Goal: Task Accomplishment & Management: Manage account settings

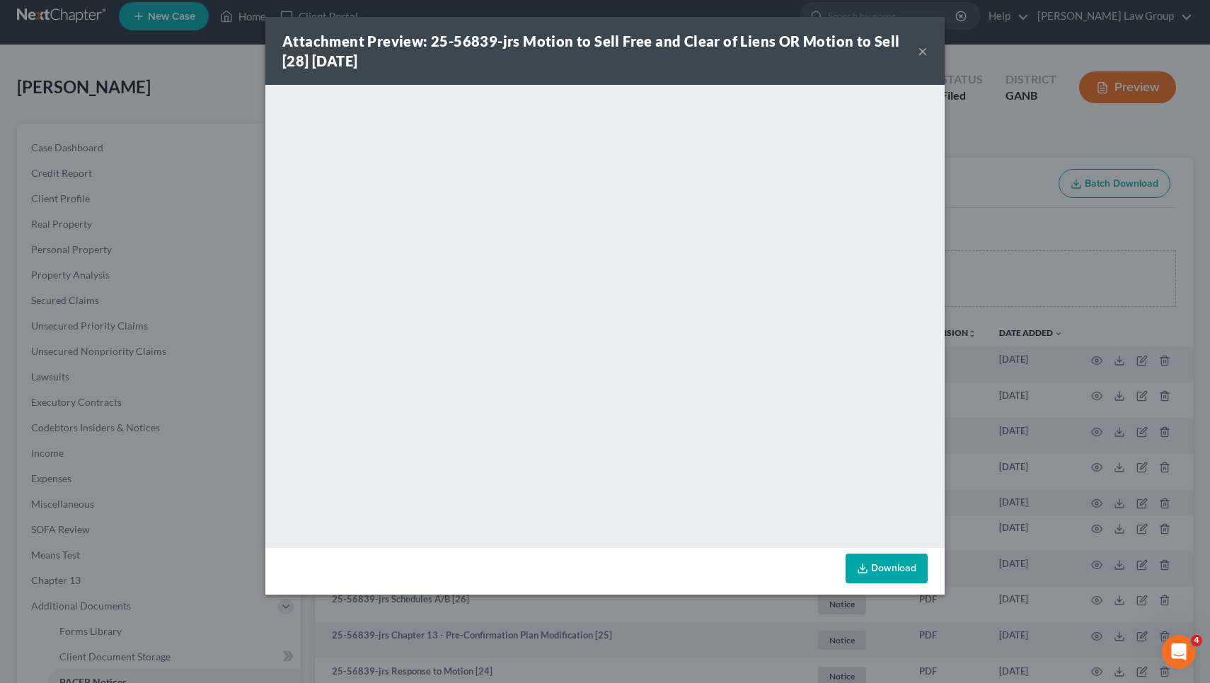
click at [920, 49] on button "×" at bounding box center [923, 50] width 10 height 17
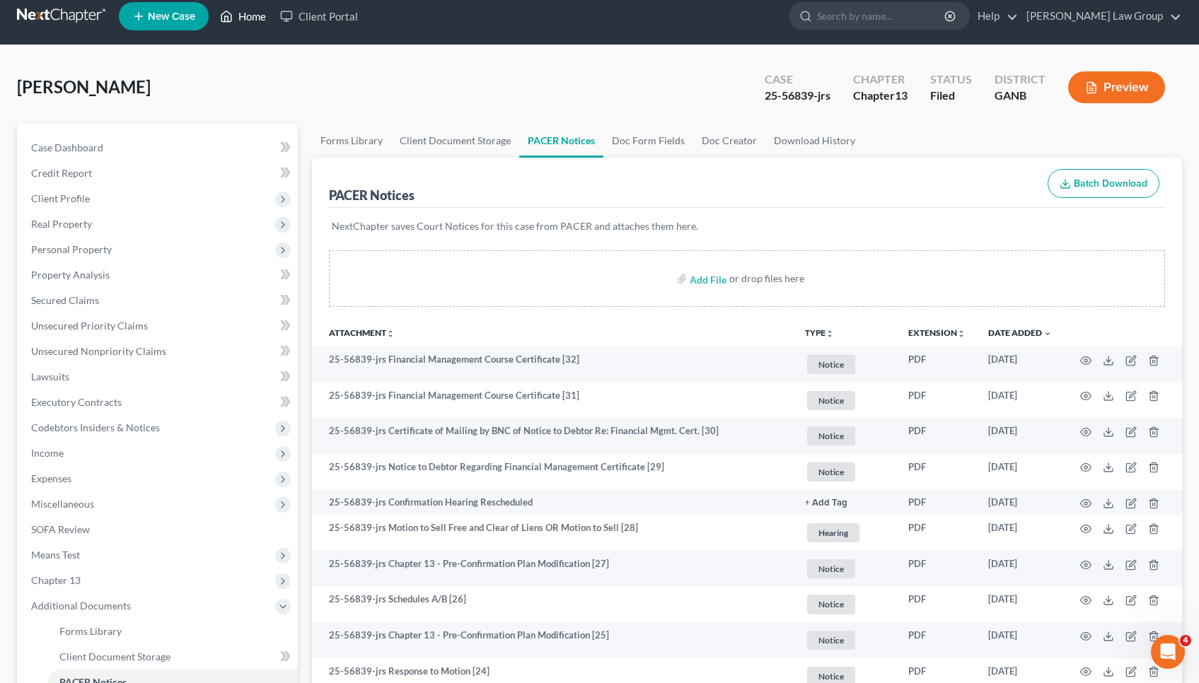
click at [250, 16] on link "Home" at bounding box center [243, 16] width 60 height 25
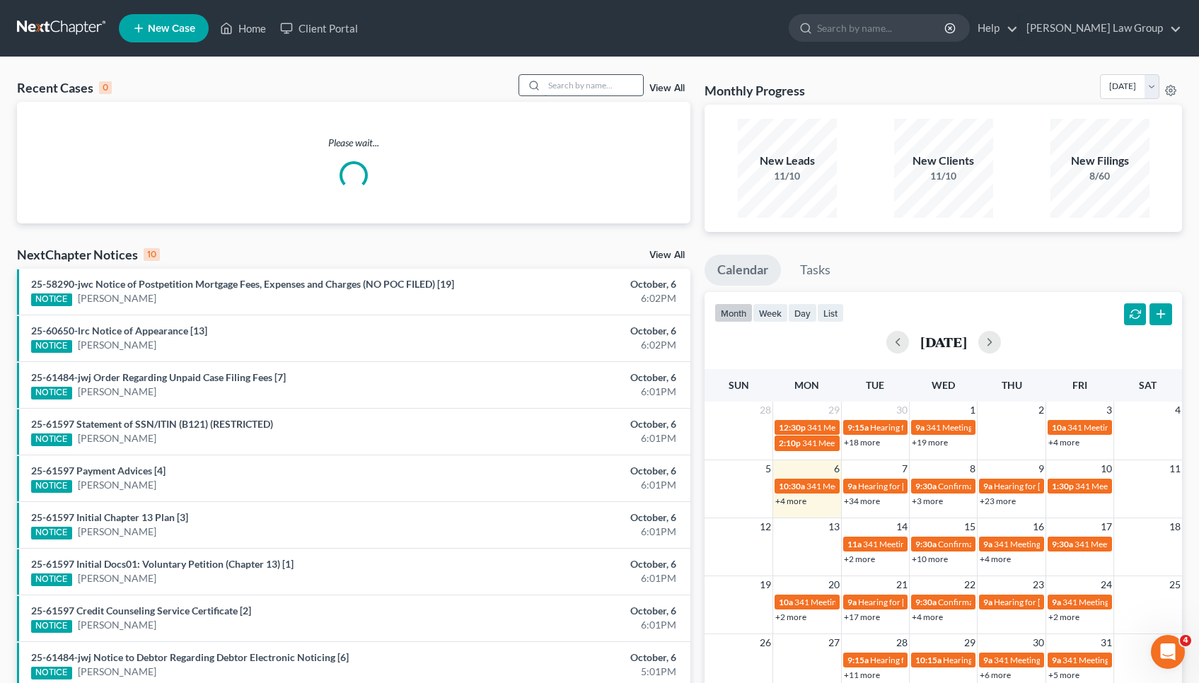
click at [571, 86] on input "search" at bounding box center [593, 85] width 99 height 21
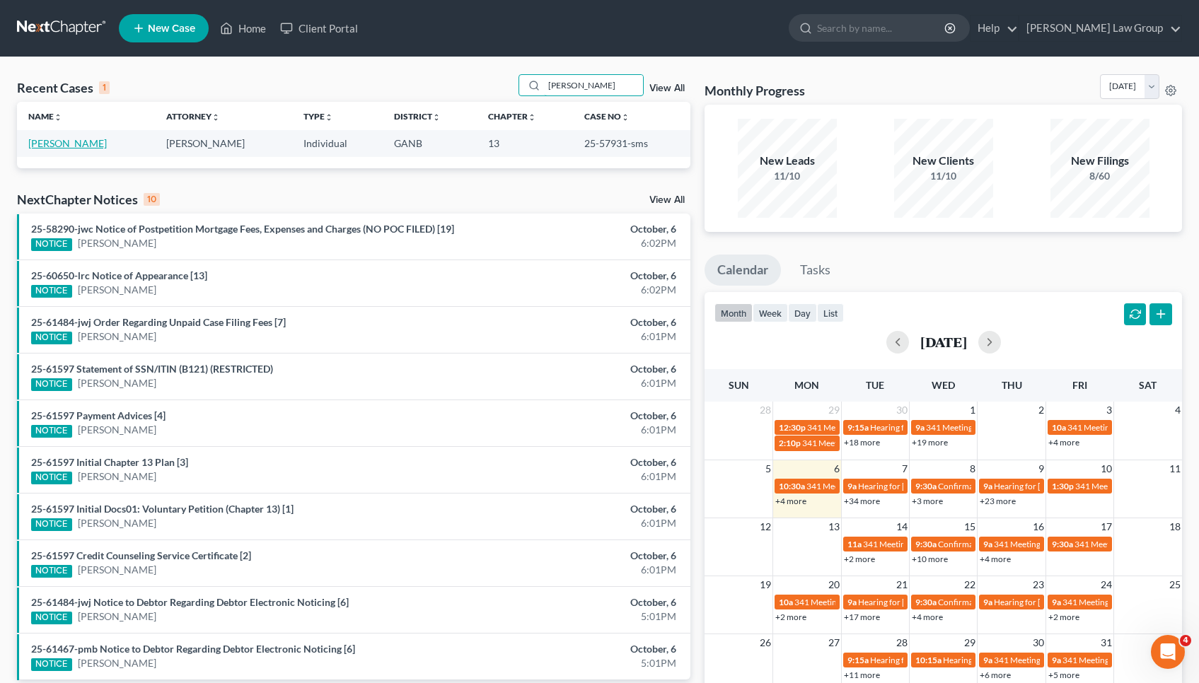
type input "[PERSON_NAME]"
click at [93, 141] on link "[PERSON_NAME]" at bounding box center [67, 143] width 79 height 12
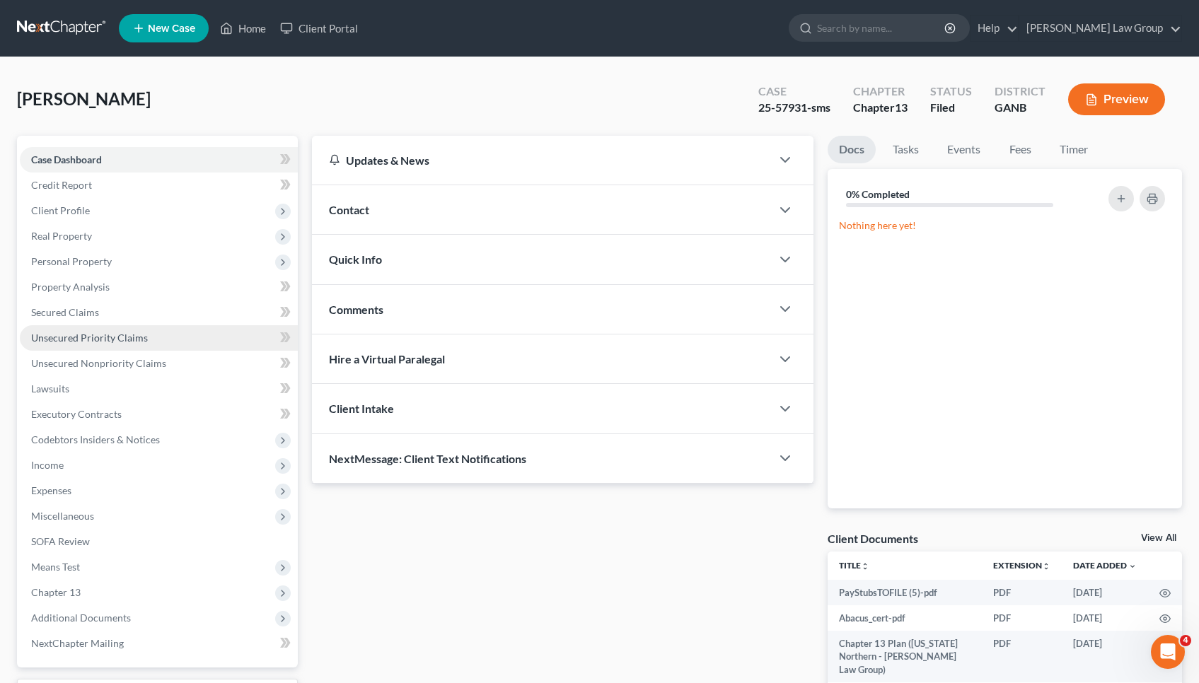
scroll to position [124, 0]
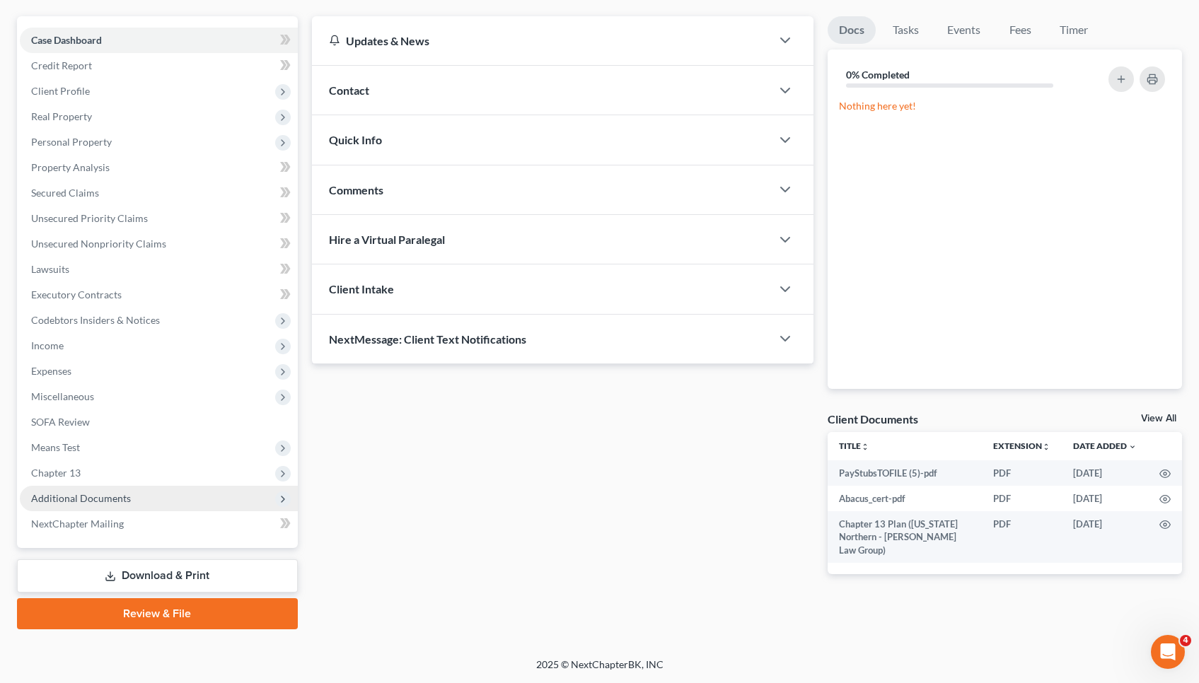
click at [93, 488] on span "Additional Documents" at bounding box center [159, 498] width 278 height 25
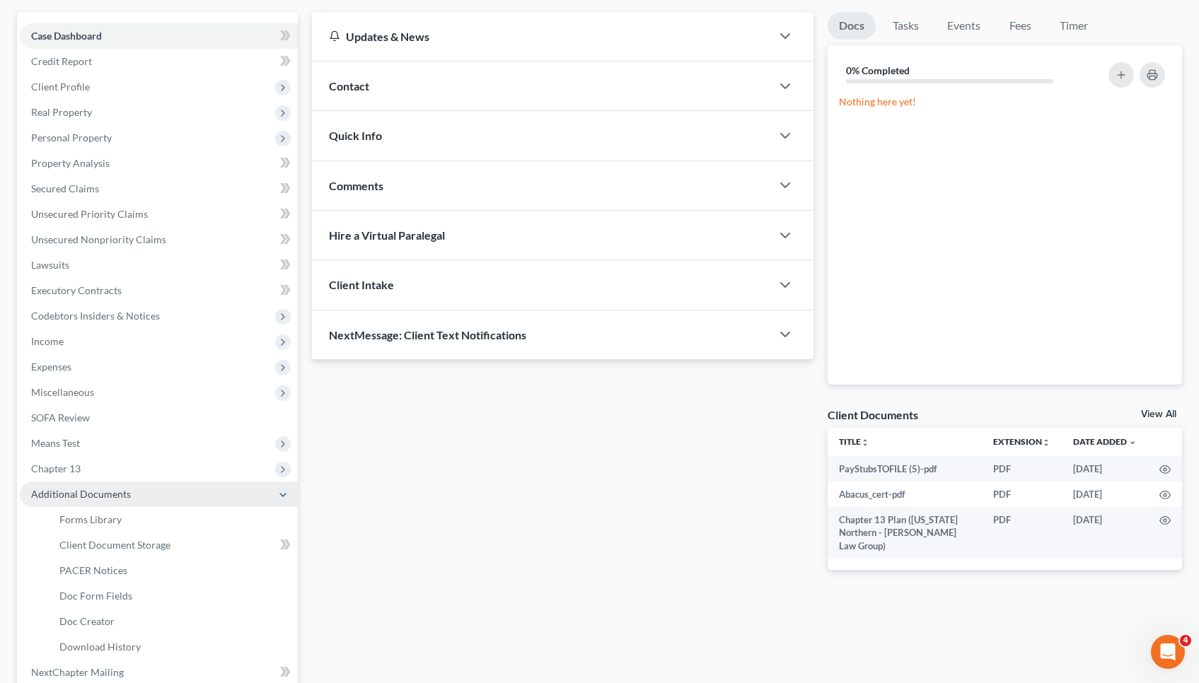
scroll to position [144, 0]
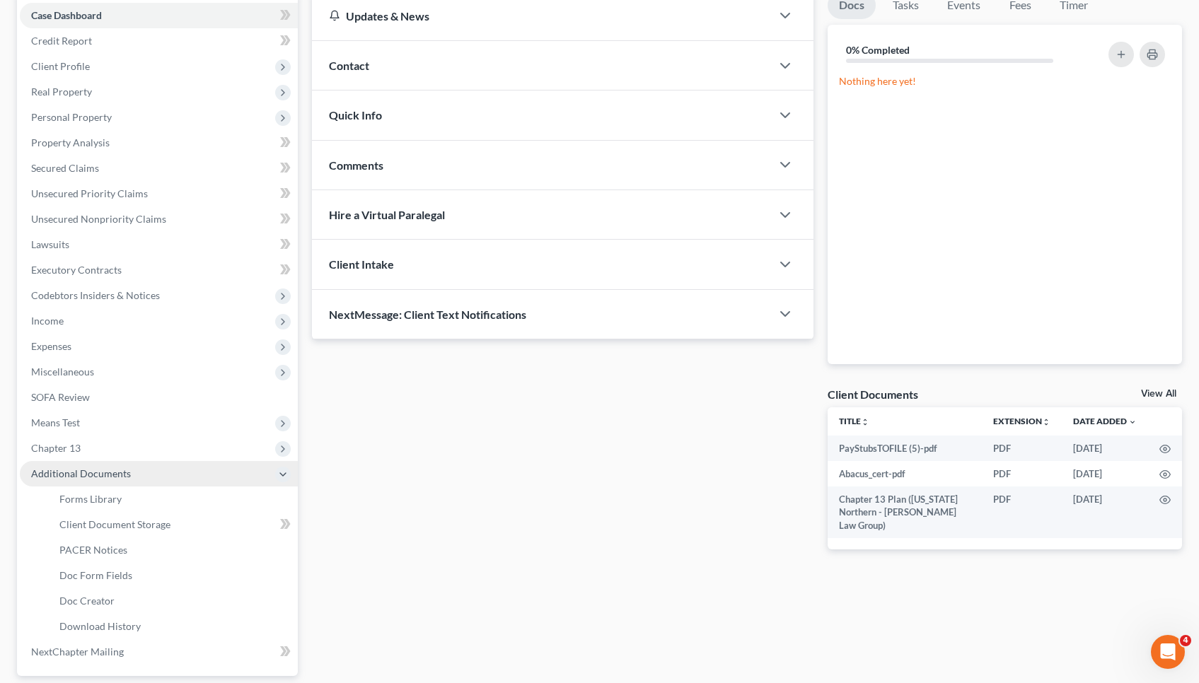
click at [93, 538] on link "PACER Notices" at bounding box center [173, 550] width 250 height 25
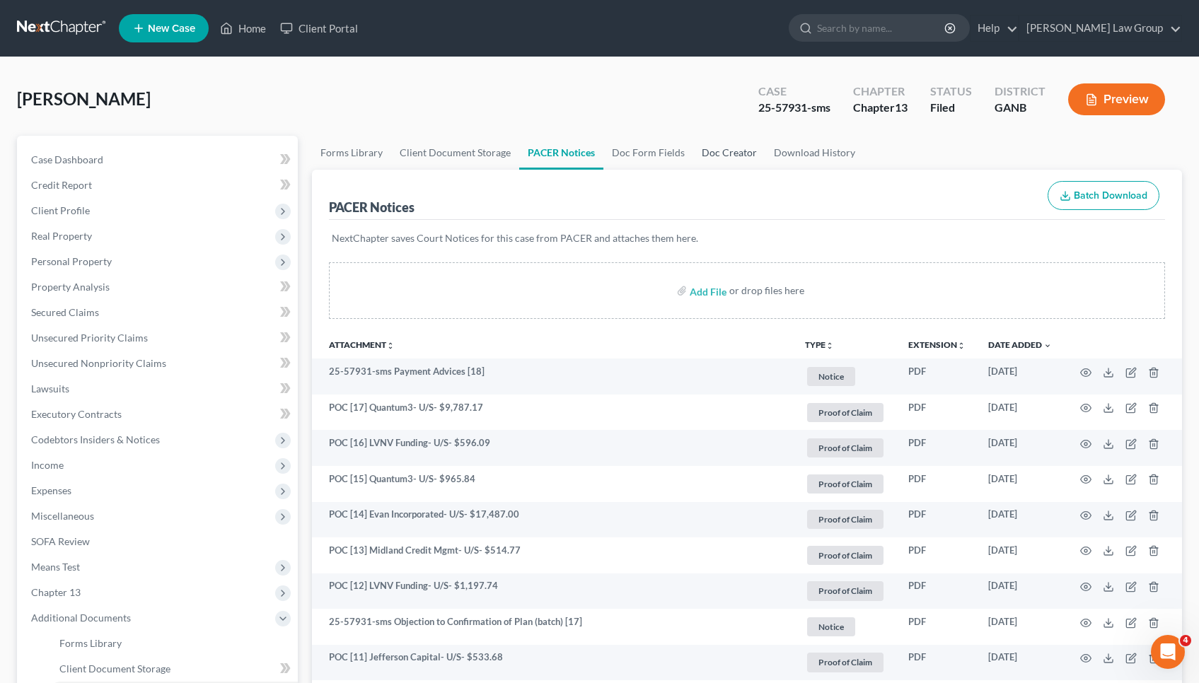
click at [709, 154] on link "Doc Creator" at bounding box center [729, 153] width 72 height 34
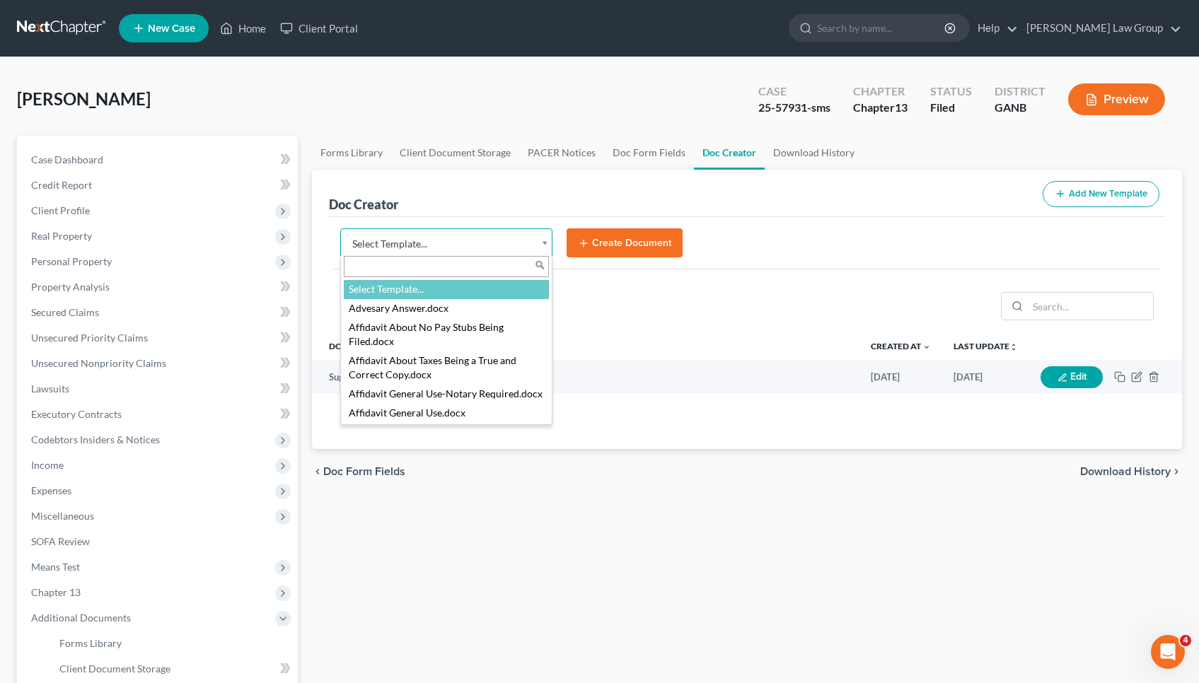
click at [518, 241] on body "Home New Case Client Portal [PERSON_NAME] Law Group [EMAIL_ADDRESS][DOMAIN_NAME…" at bounding box center [599, 478] width 1199 height 956
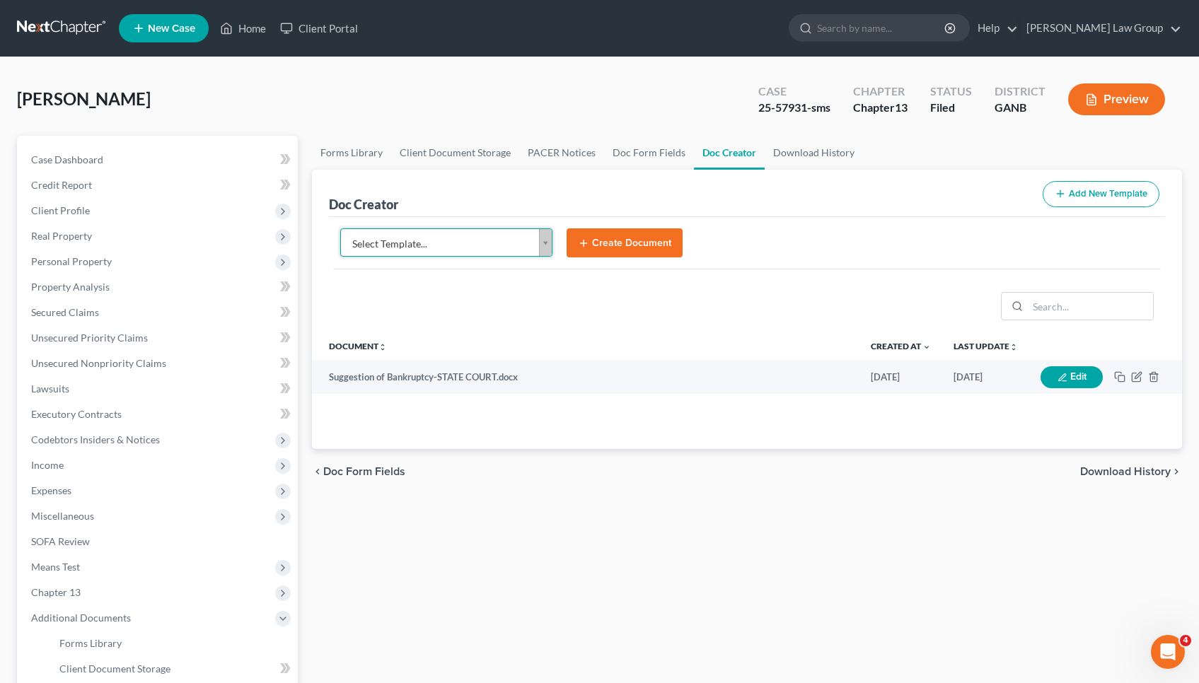
click at [638, 301] on body "Home New Case Client Portal [PERSON_NAME] Law Group [EMAIL_ADDRESS][DOMAIN_NAME…" at bounding box center [599, 478] width 1199 height 956
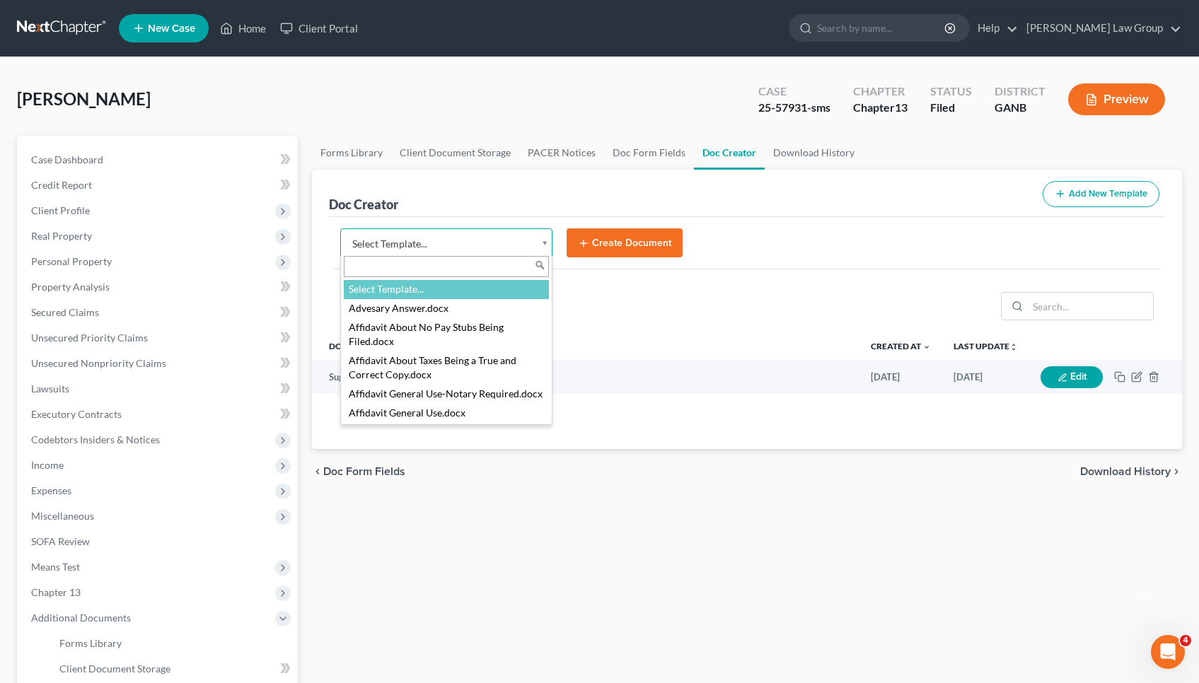
click at [492, 248] on body "Home New Case Client Portal [PERSON_NAME] Law Group [EMAIL_ADDRESS][DOMAIN_NAME…" at bounding box center [599, 478] width 1199 height 956
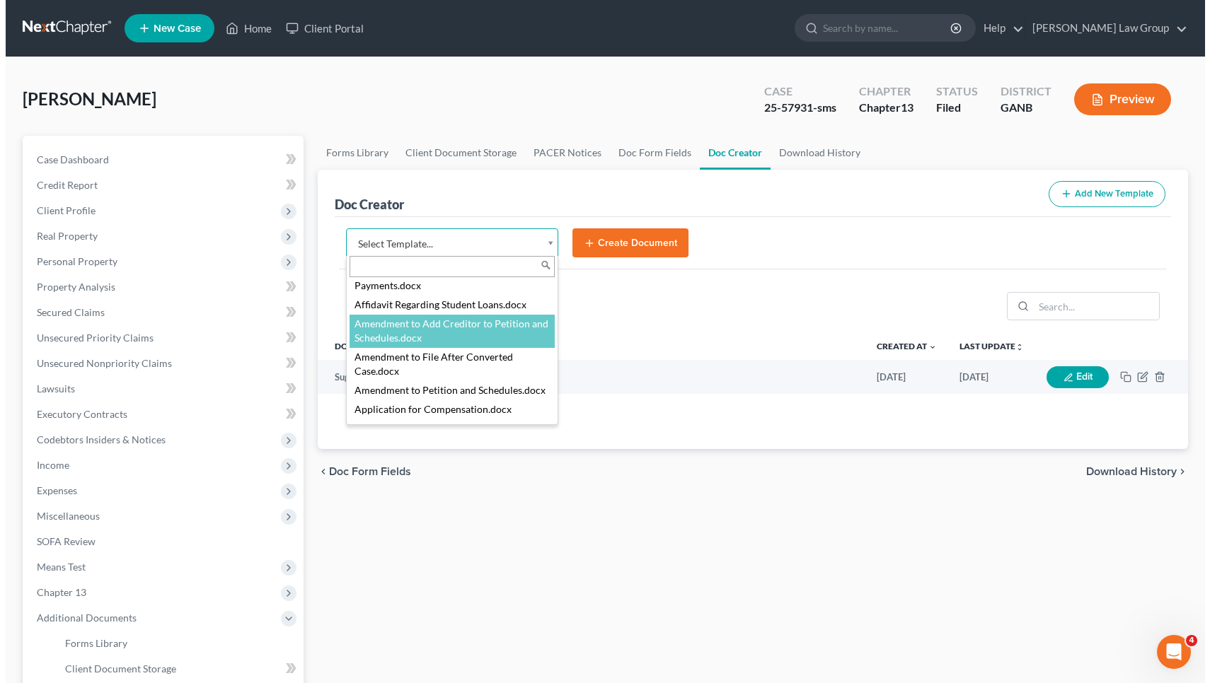
scroll to position [204, 0]
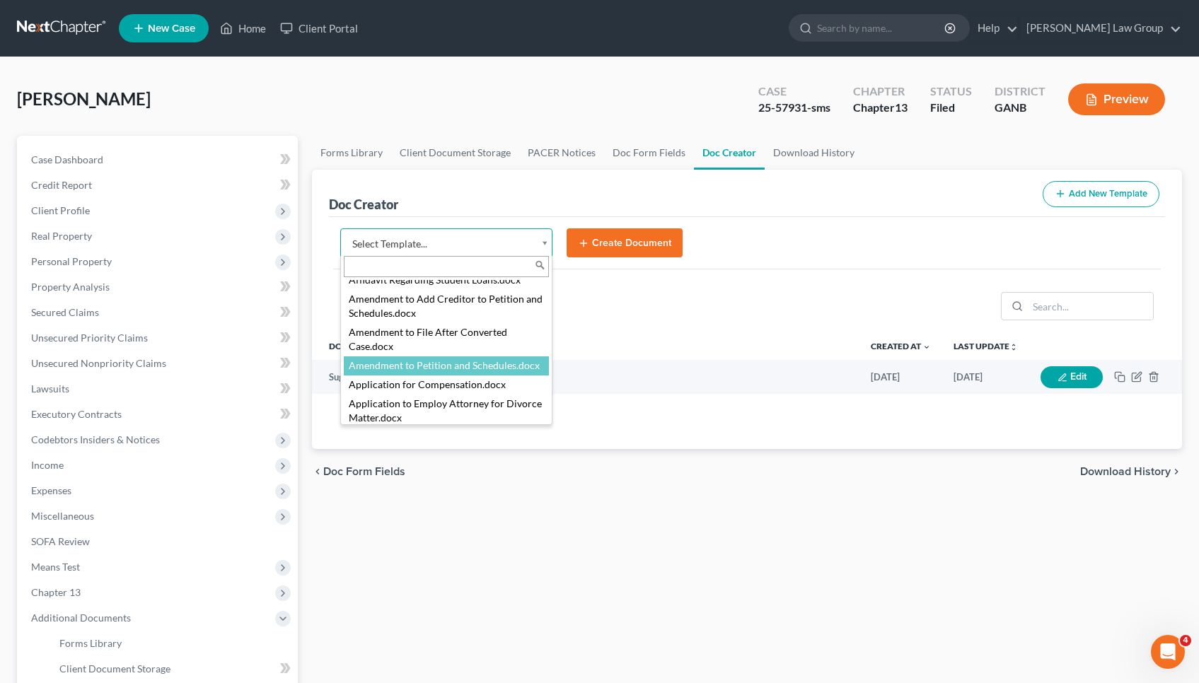
select select "110999"
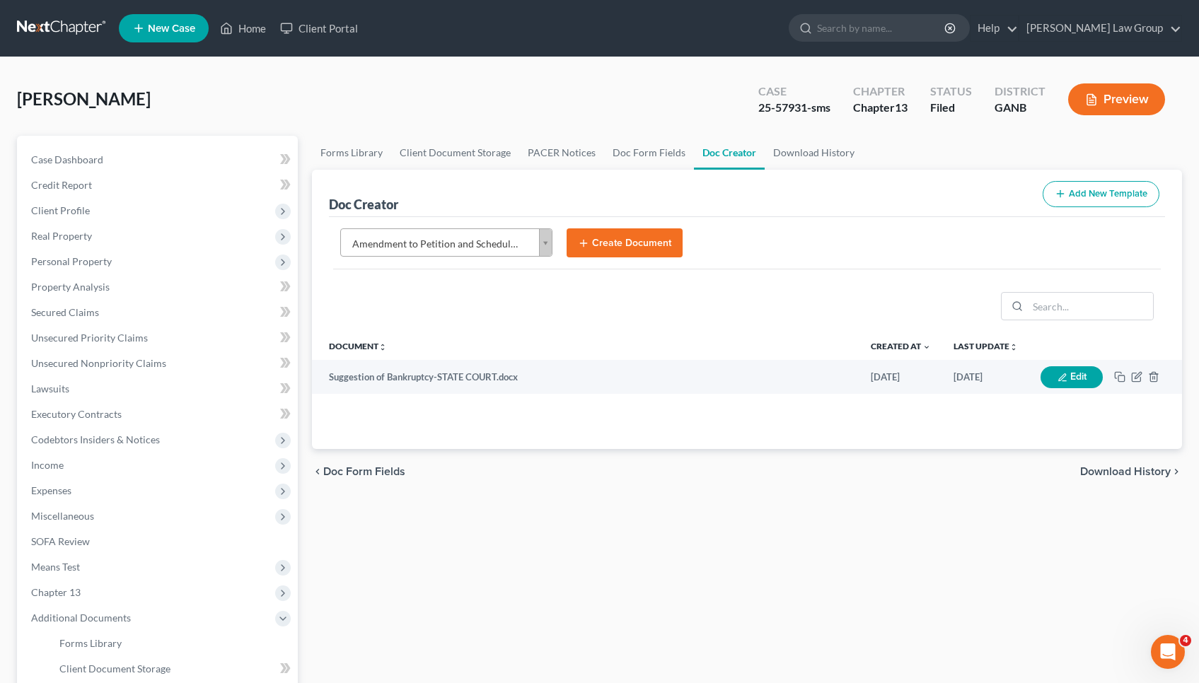
click at [635, 240] on button "Create Document" at bounding box center [625, 243] width 116 height 30
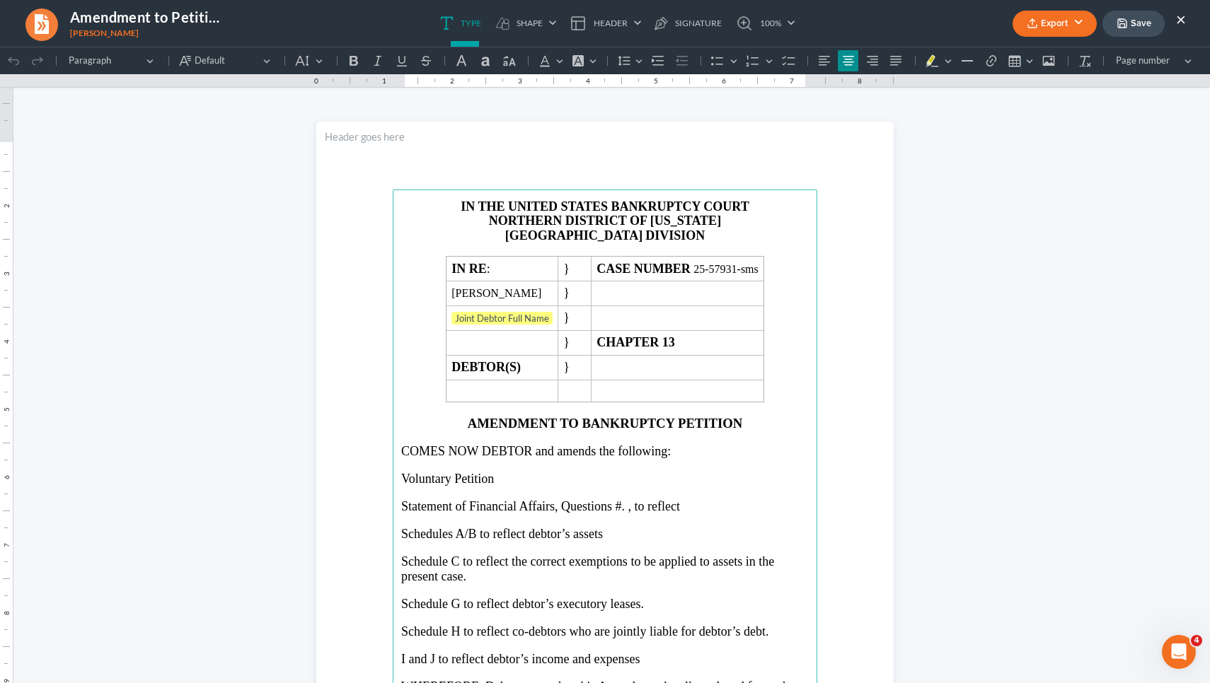
scroll to position [0, 0]
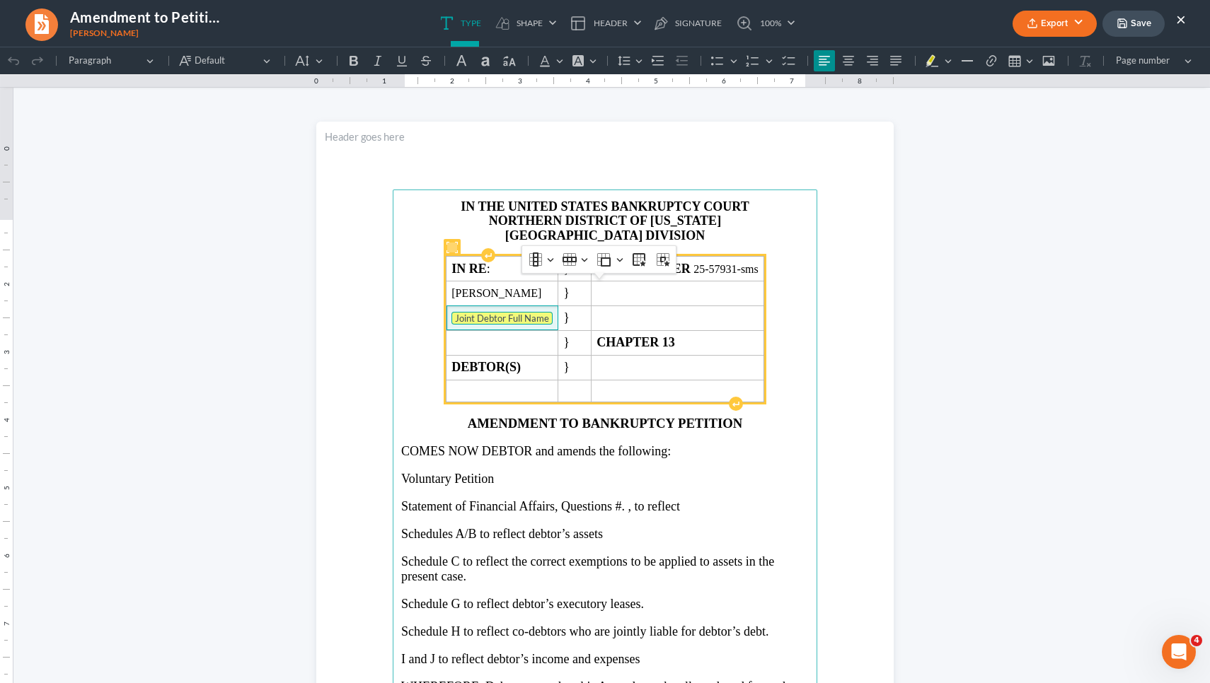
click at [493, 325] on tag "Joint Debtor Full Name" at bounding box center [501, 318] width 101 height 13
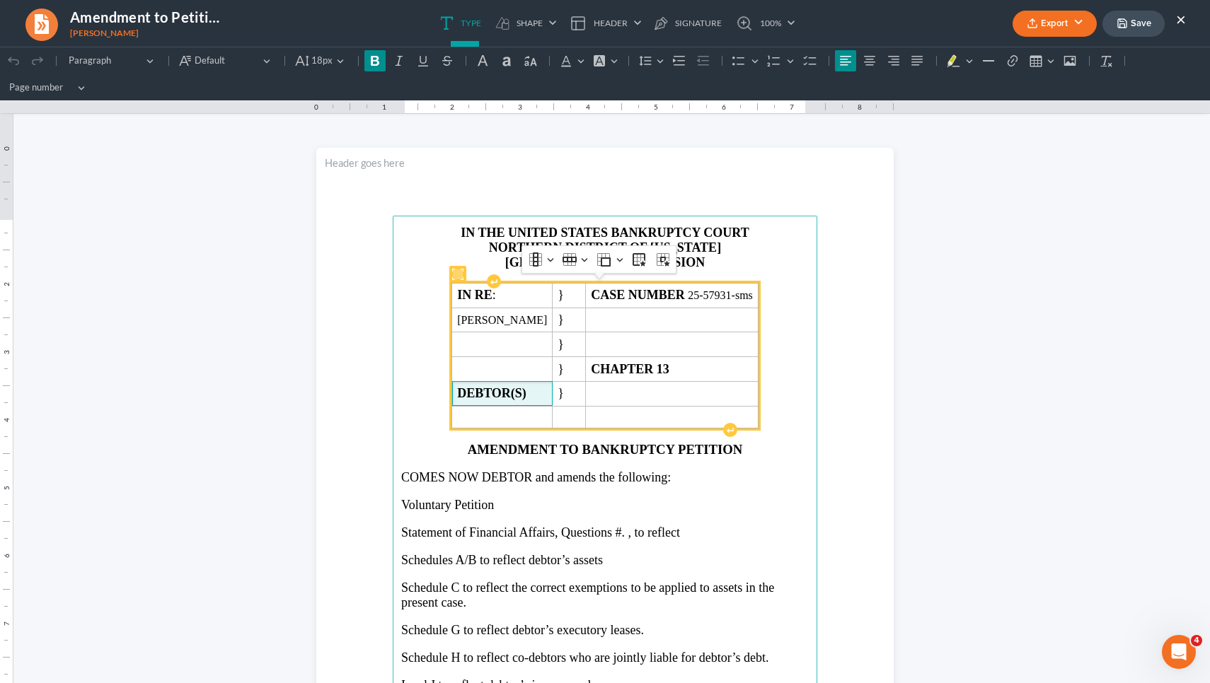
click at [526, 392] on strong "DEBTOR(S)" at bounding box center [491, 393] width 69 height 14
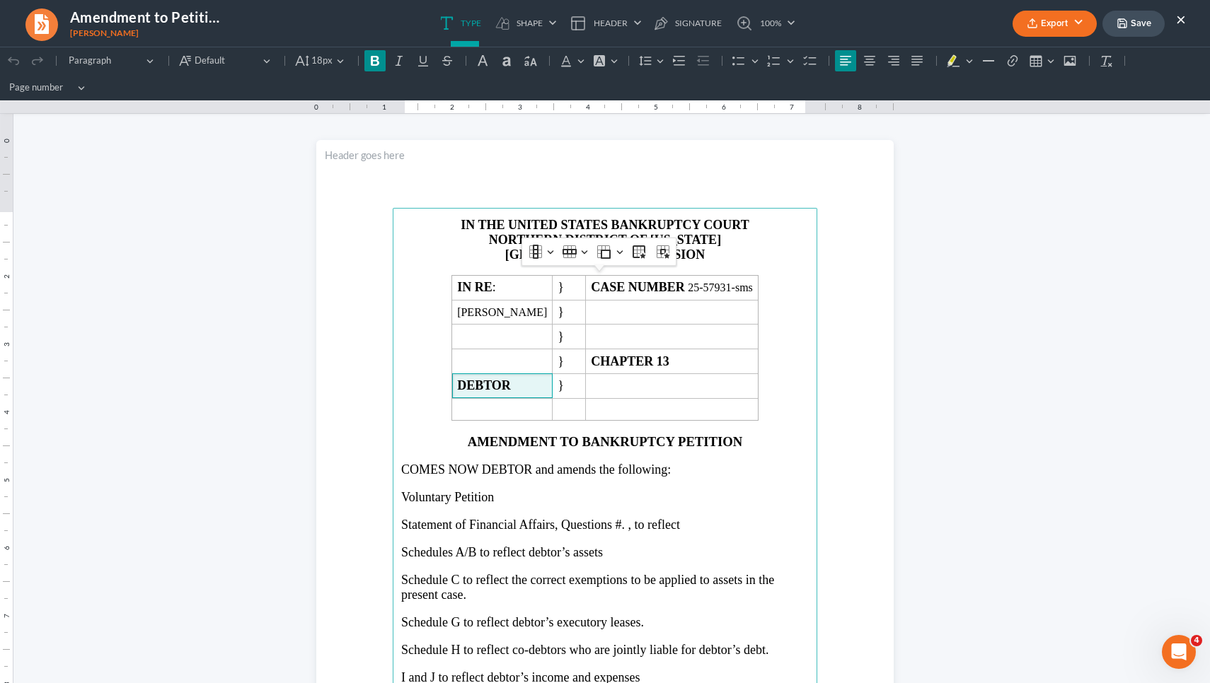
scroll to position [119, 0]
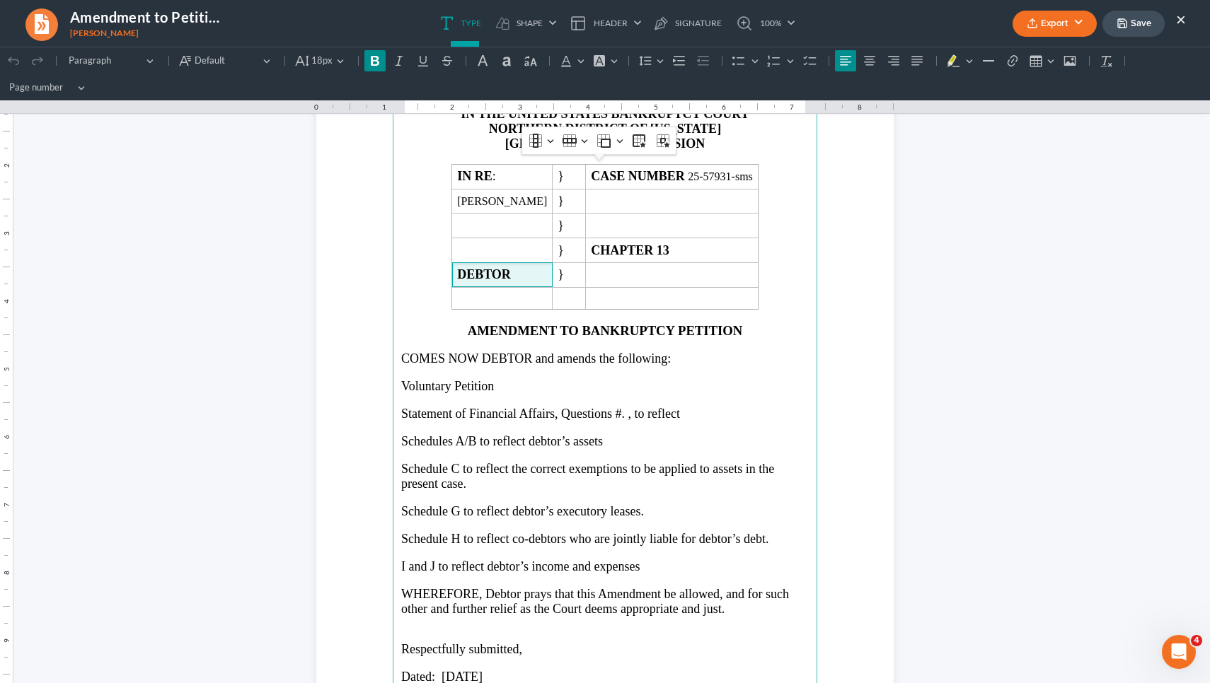
click at [401, 380] on span "Voluntary Petition" at bounding box center [447, 386] width 93 height 14
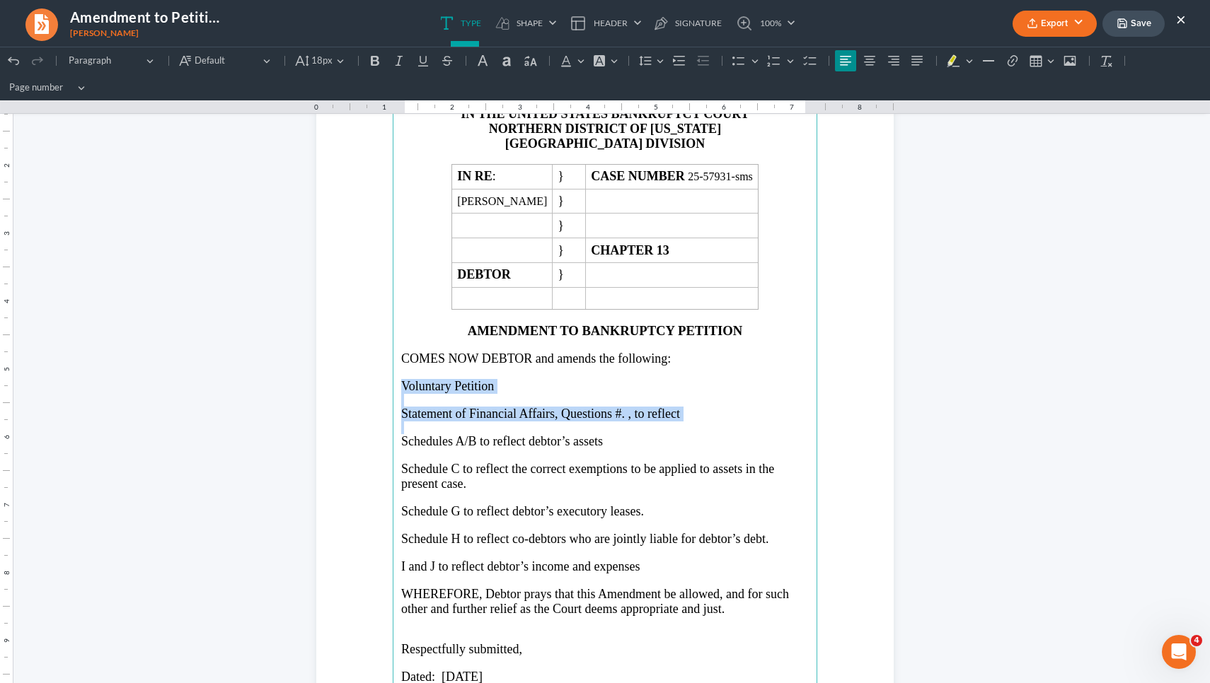
drag, startPoint x: 398, startPoint y: 380, endPoint x: 732, endPoint y: 418, distance: 336.8
click at [732, 418] on main "IN THE UNITED STATES BANKRUPTCY COURT NORTHERN DISTRICT OF [US_STATE] ATLANTA D…" at bounding box center [605, 402] width 424 height 611
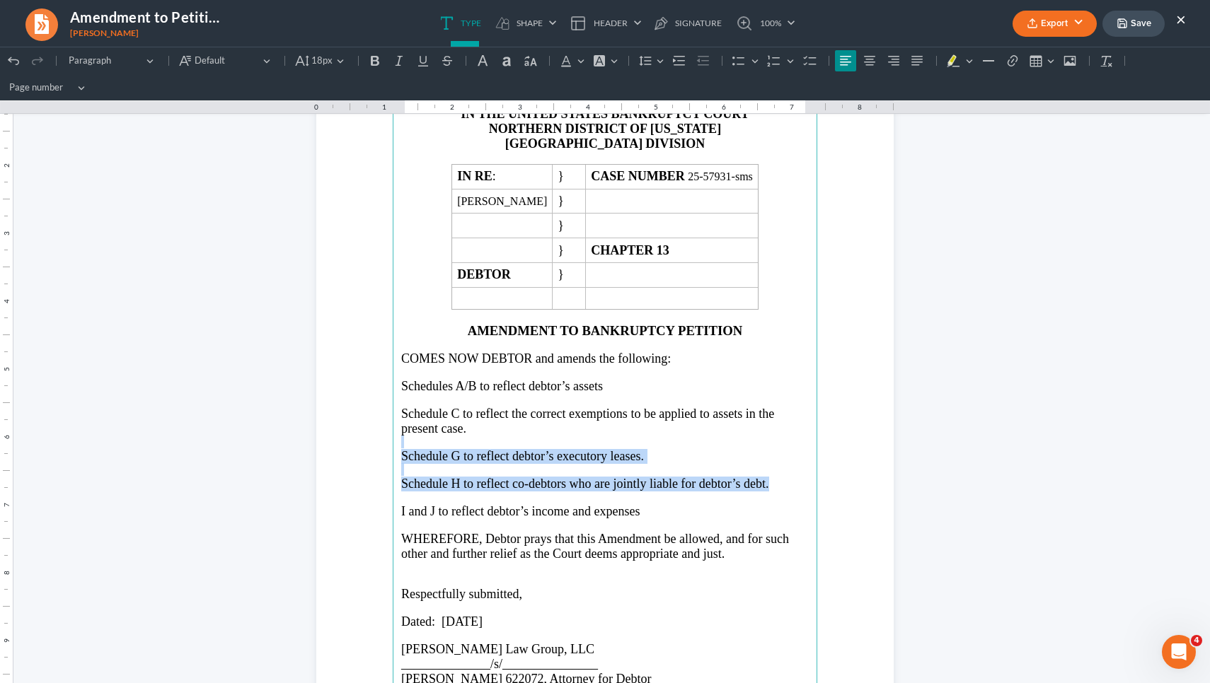
drag, startPoint x: 780, startPoint y: 479, endPoint x: 698, endPoint y: 423, distance: 98.7
click at [698, 423] on main "IN THE UNITED STATES BANKRUPTCY COURT NORTHERN DISTRICT OF [US_STATE] ATLANTA D…" at bounding box center [605, 402] width 424 height 611
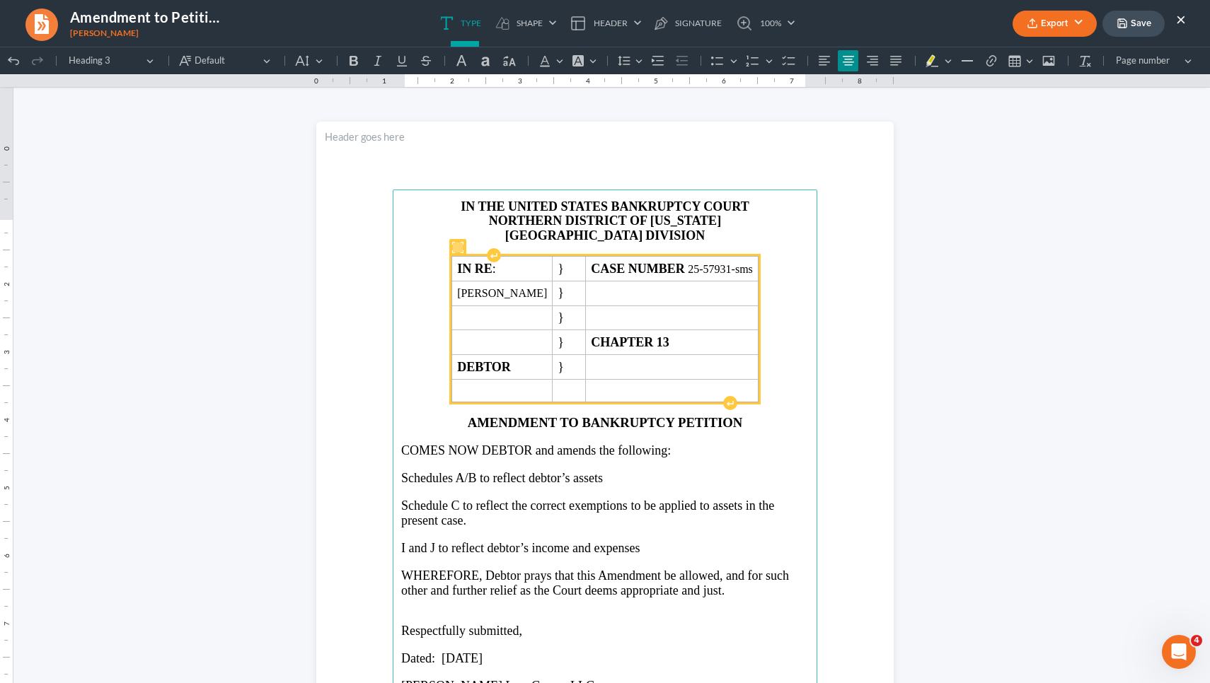
scroll to position [0, 0]
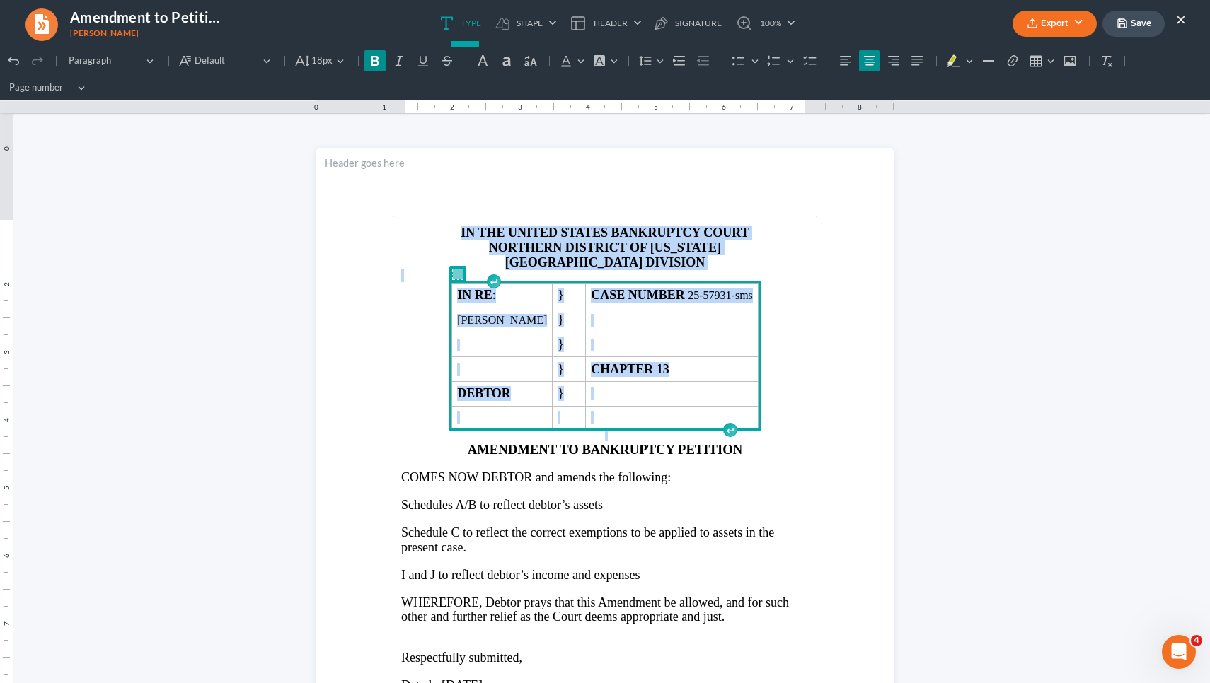
drag, startPoint x: 785, startPoint y: 418, endPoint x: 449, endPoint y: 215, distance: 392.0
click at [449, 215] on section "IN THE UNITED STATES BANKRUPTCY COURT NORTHERN DISTRICT OF [US_STATE] ATLANTA D…" at bounding box center [604, 521] width 577 height 747
copy main "IN THE UNITED STATES BANKRUPTCY COURT NORTHERN DISTRICT OF [US_STATE] ATLANTA D…"
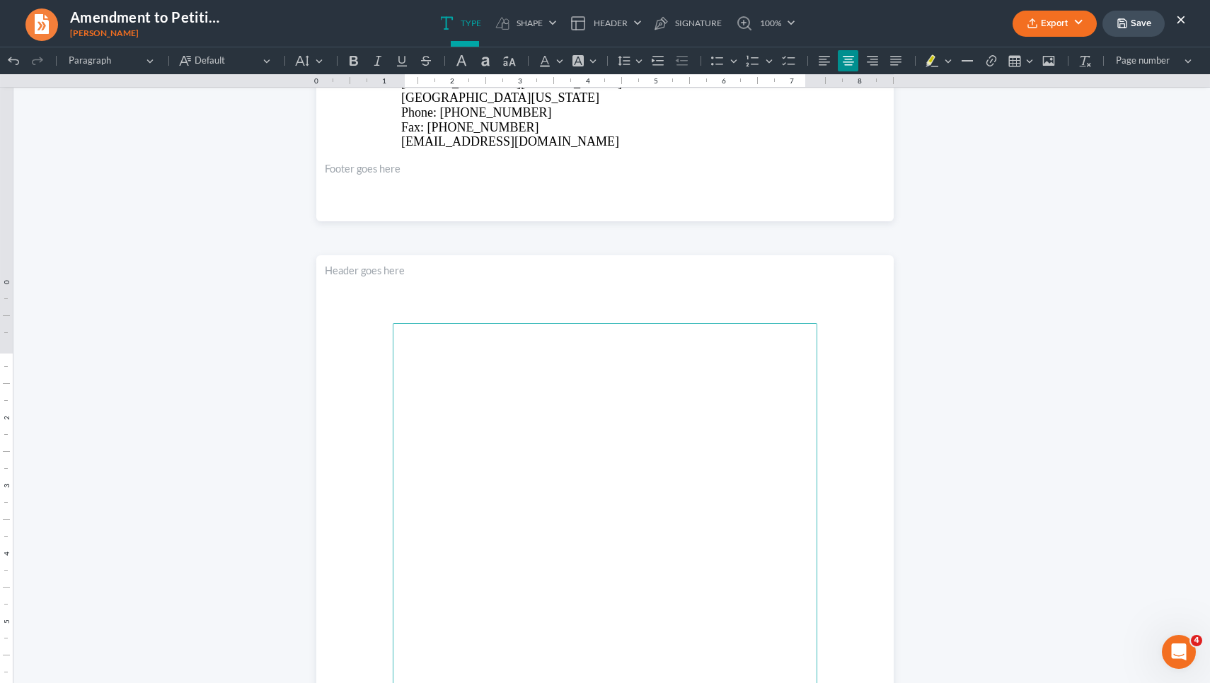
scroll to position [903, 0]
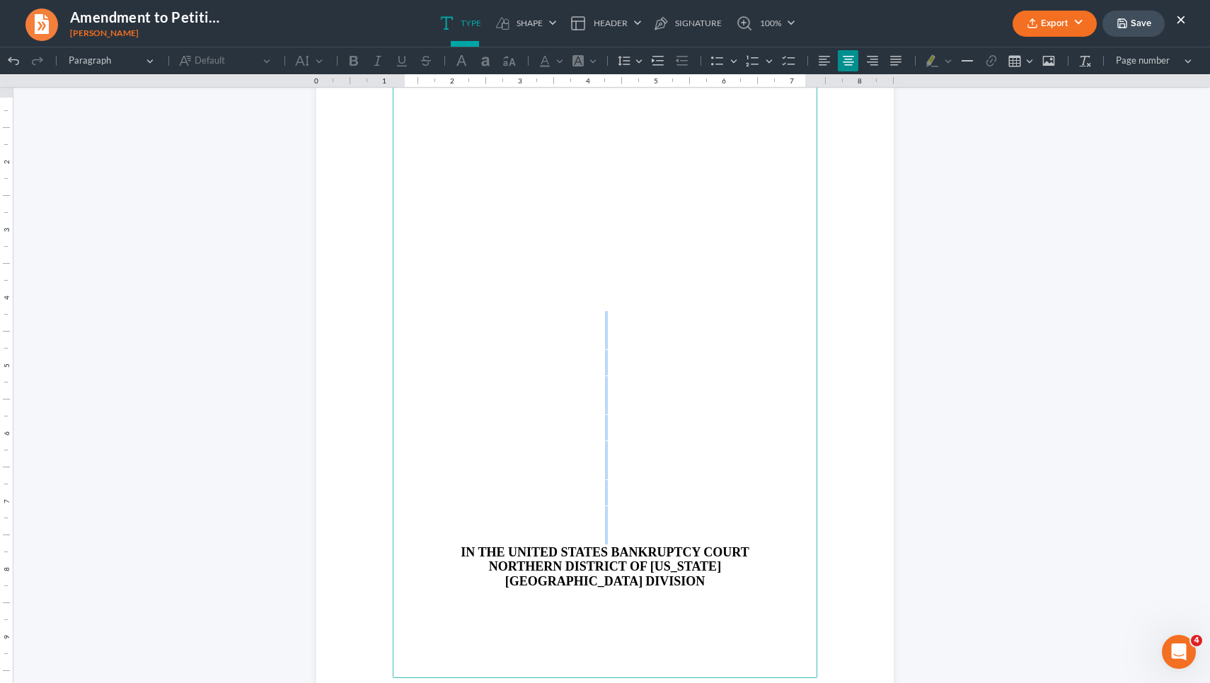
drag, startPoint x: 687, startPoint y: 552, endPoint x: 615, endPoint y: 268, distance: 293.4
click at [615, 268] on main "IN THE UNITED STATES BANKRUPTCY COURT NORTHERN DISTRICT OF [US_STATE] ATLANTA D…" at bounding box center [605, 372] width 424 height 611
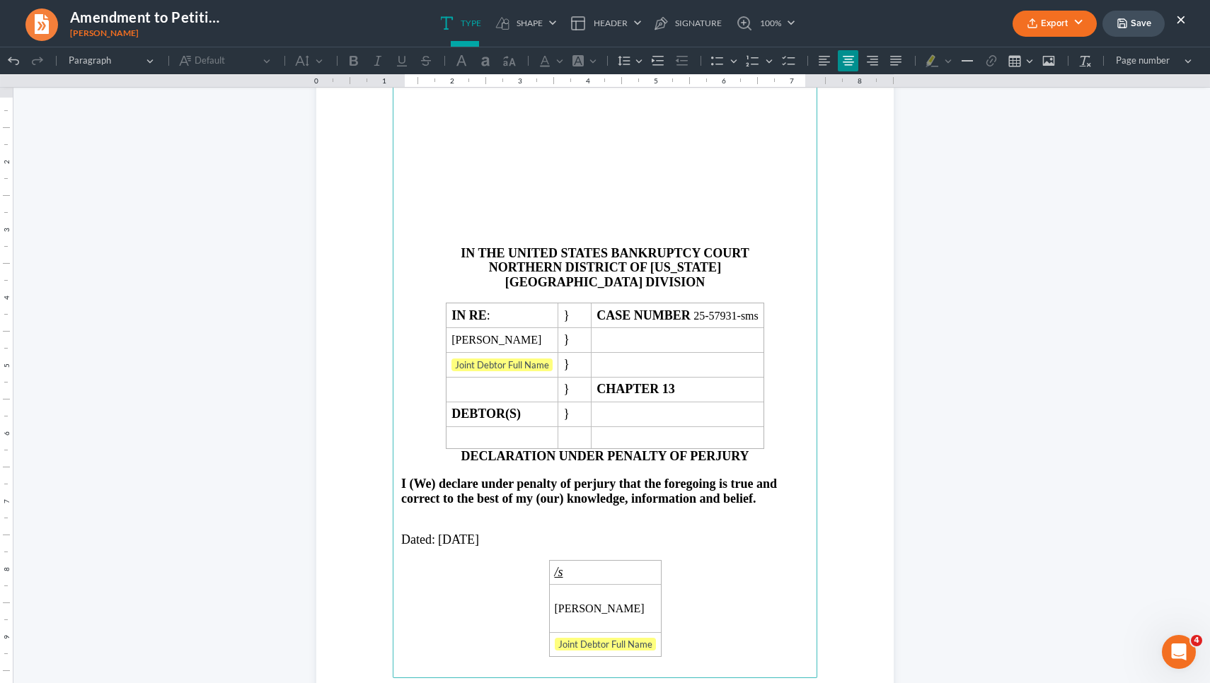
drag, startPoint x: 595, startPoint y: 258, endPoint x: 588, endPoint y: 134, distance: 124.7
click at [588, 134] on main "IN THE UNITED STATES BANKRUPTCY COURT NORTHERN DISTRICT OF [US_STATE] ATLANTA D…" at bounding box center [605, 372] width 424 height 611
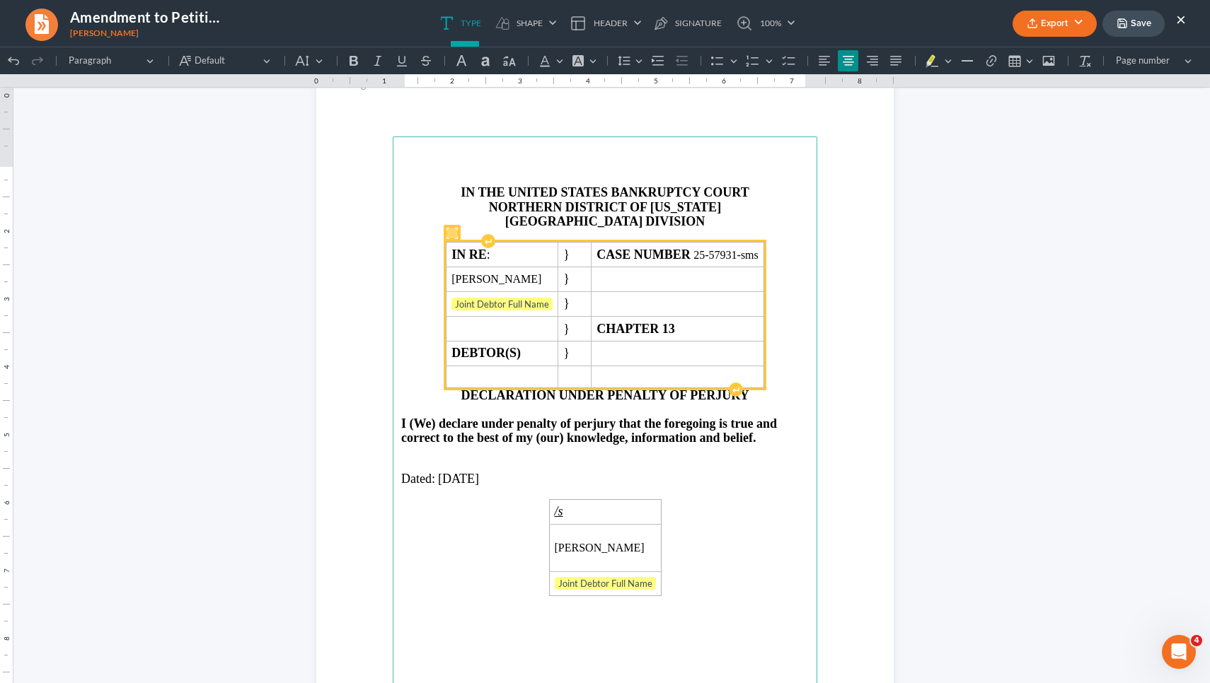
scroll to position [828, 0]
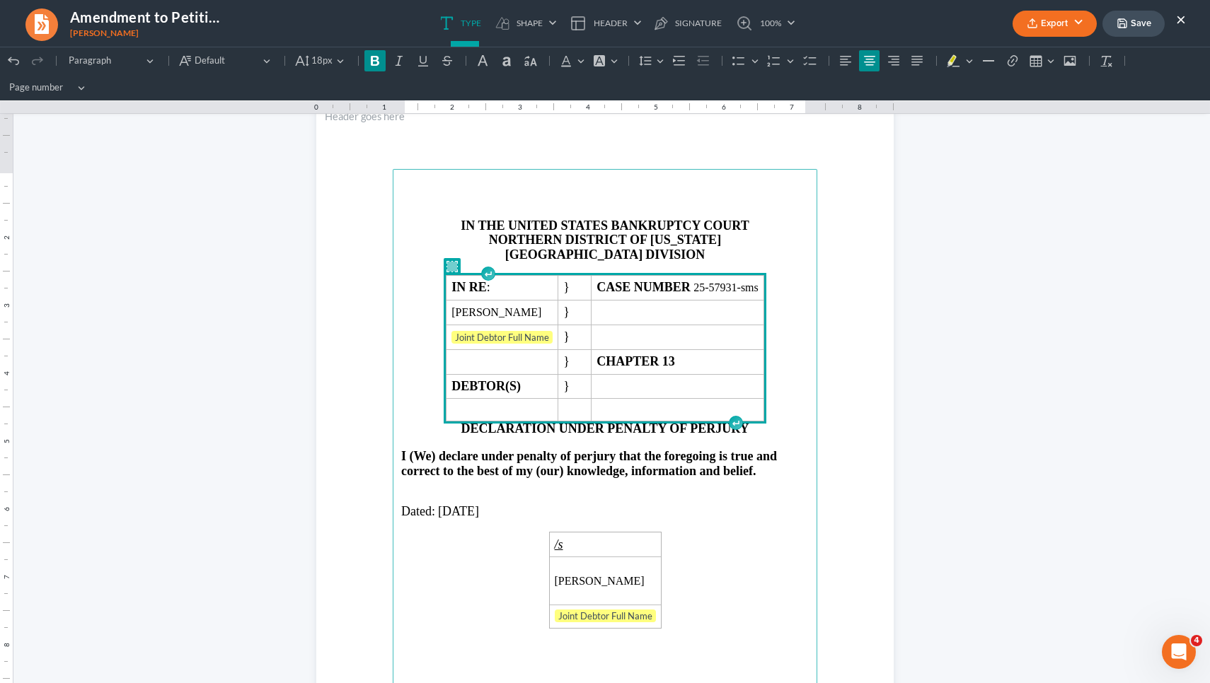
drag, startPoint x: 795, startPoint y: 413, endPoint x: 688, endPoint y: 81, distance: 349.2
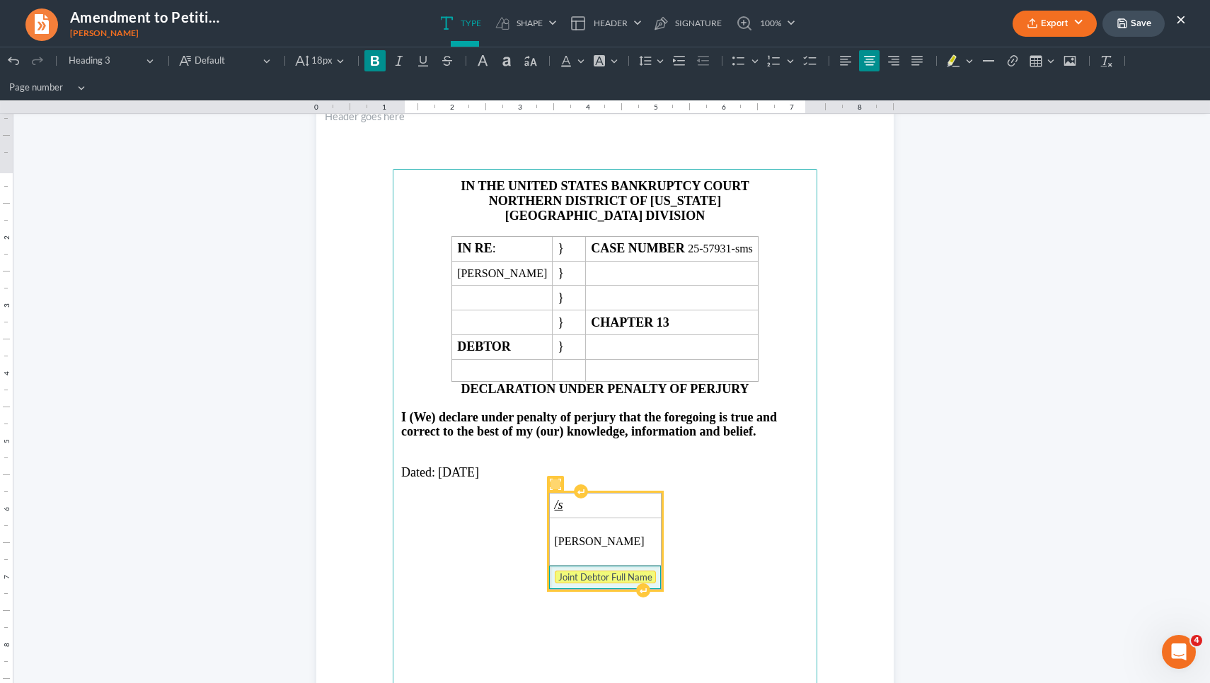
click at [555, 571] on tag "Joint Debtor Full Name" at bounding box center [605, 577] width 101 height 13
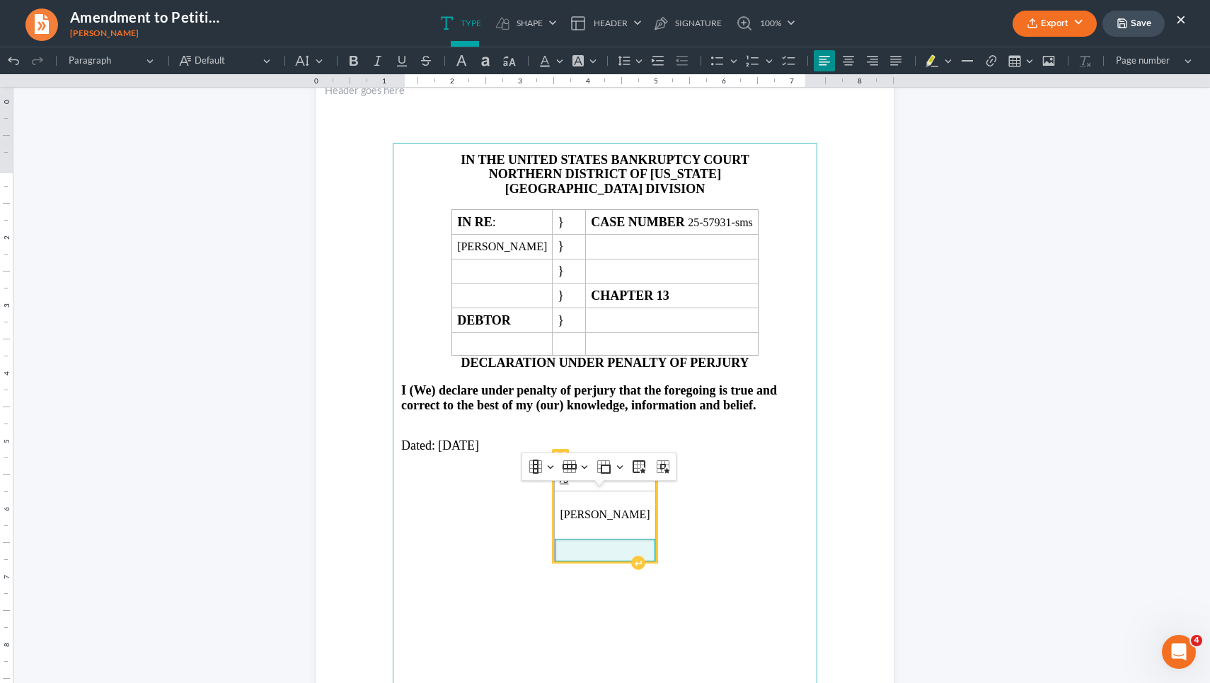
scroll to position [1329, 0]
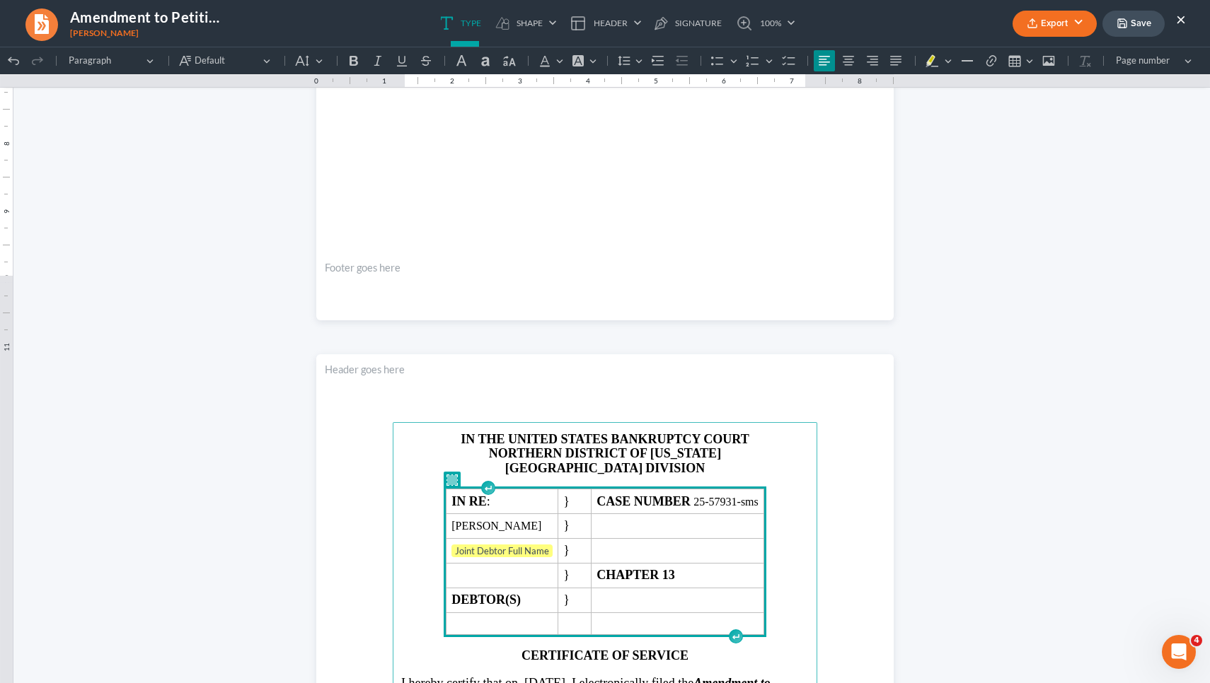
drag, startPoint x: 818, startPoint y: 649, endPoint x: 766, endPoint y: 441, distance: 214.3
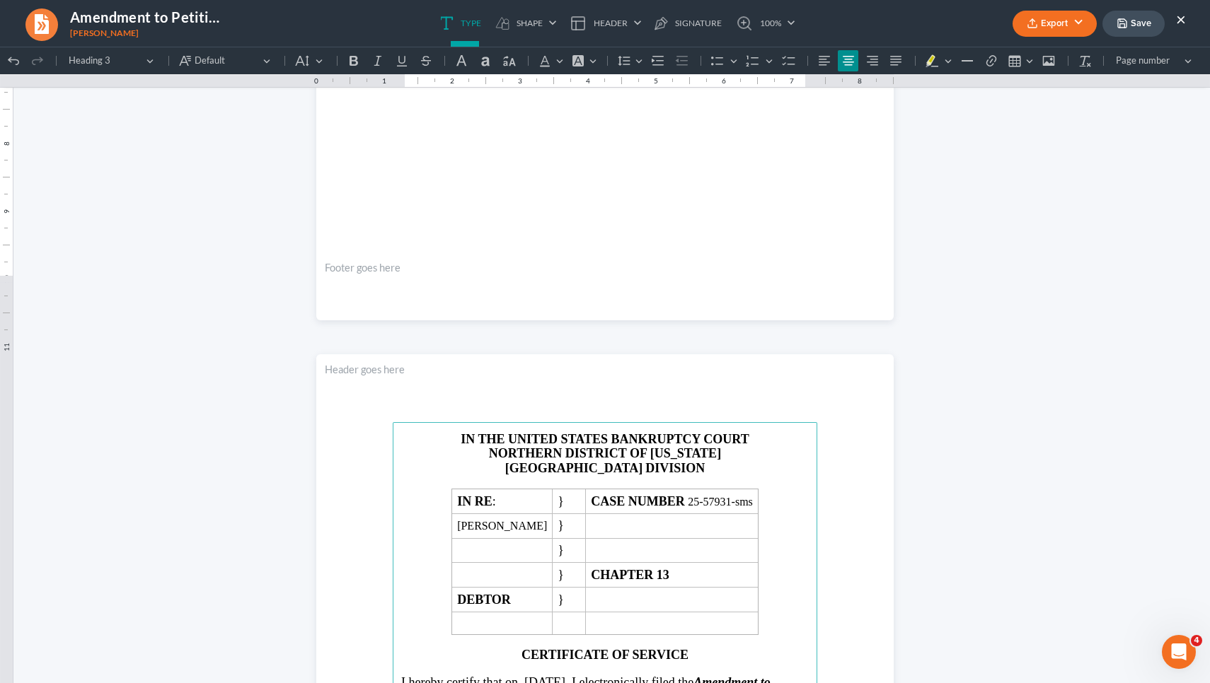
scroll to position [4, 0]
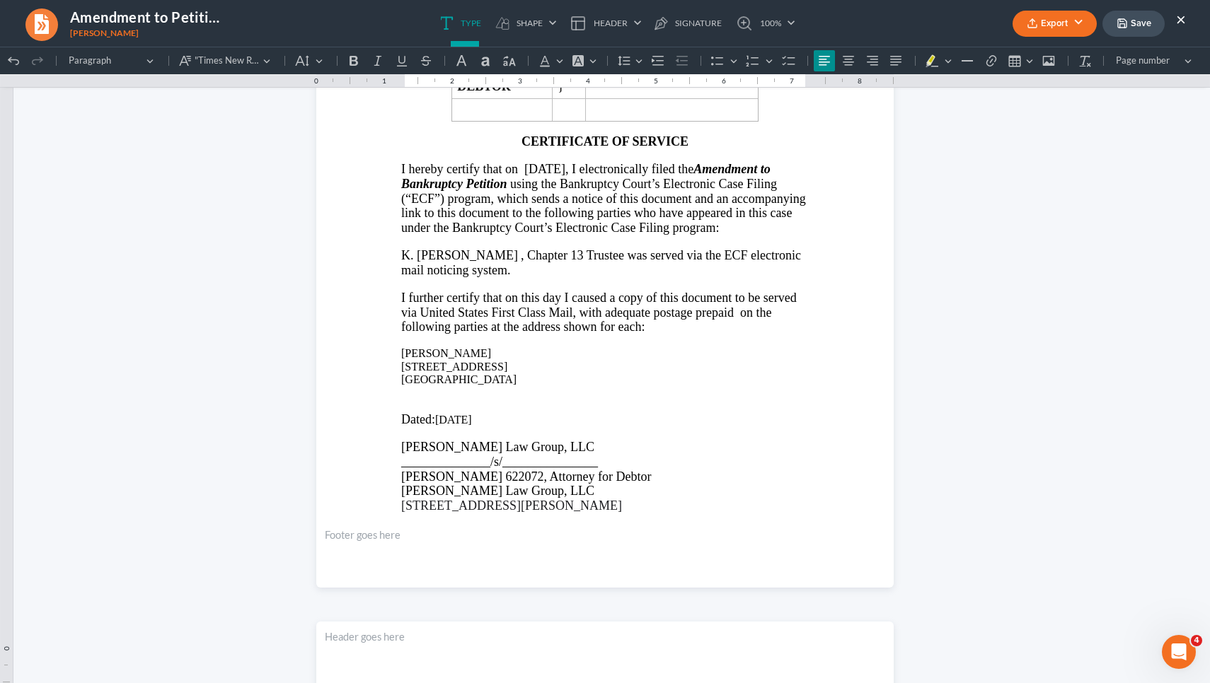
click at [1116, 29] on button "Save" at bounding box center [1133, 24] width 62 height 26
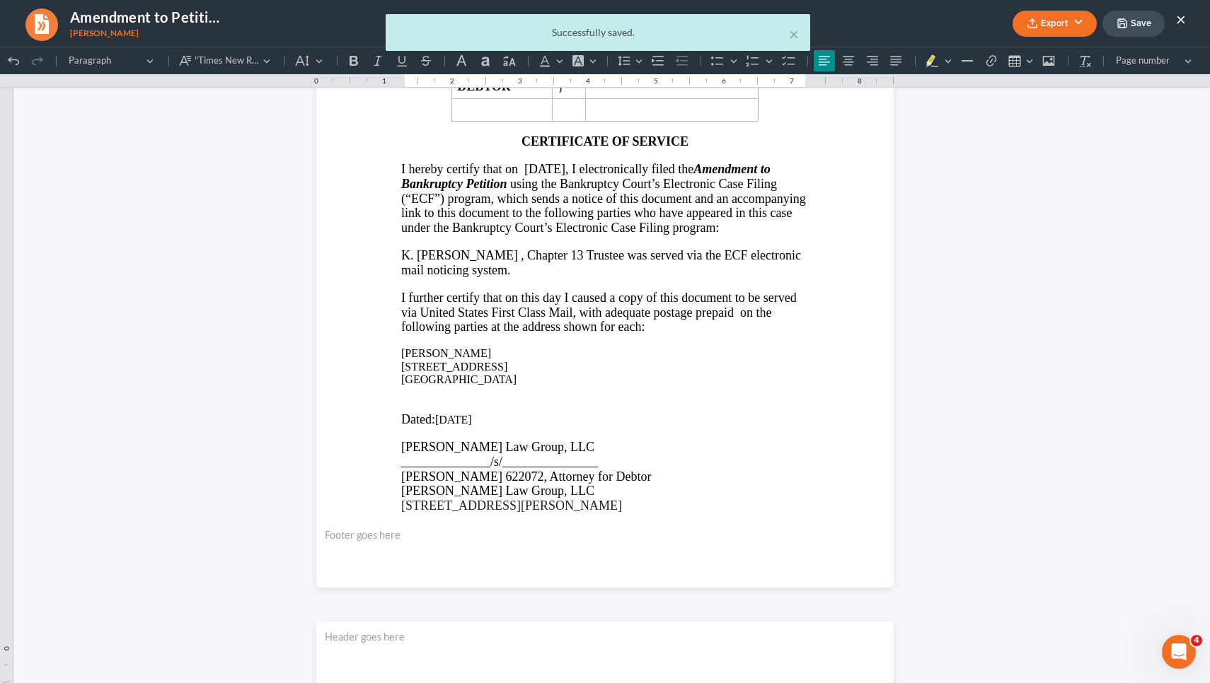
scroll to position [2610, 0]
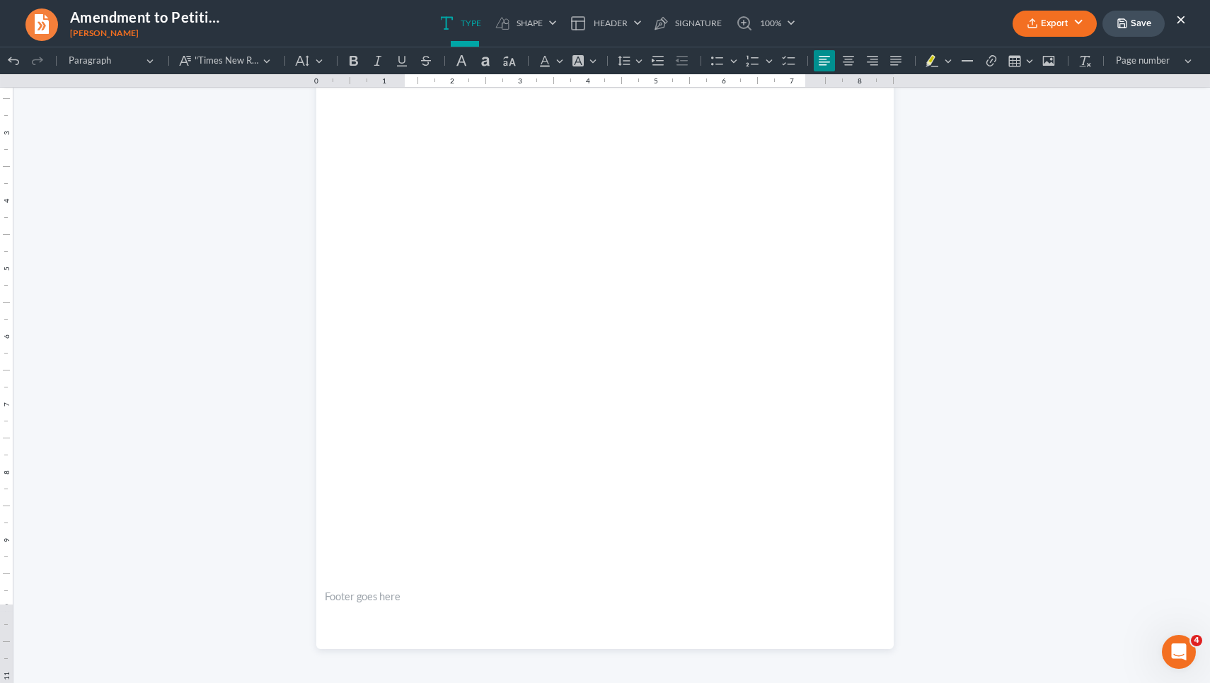
click at [1052, 26] on button "Export" at bounding box center [1054, 24] width 84 height 26
click at [1031, 57] on link "PDF" at bounding box center [1053, 57] width 110 height 24
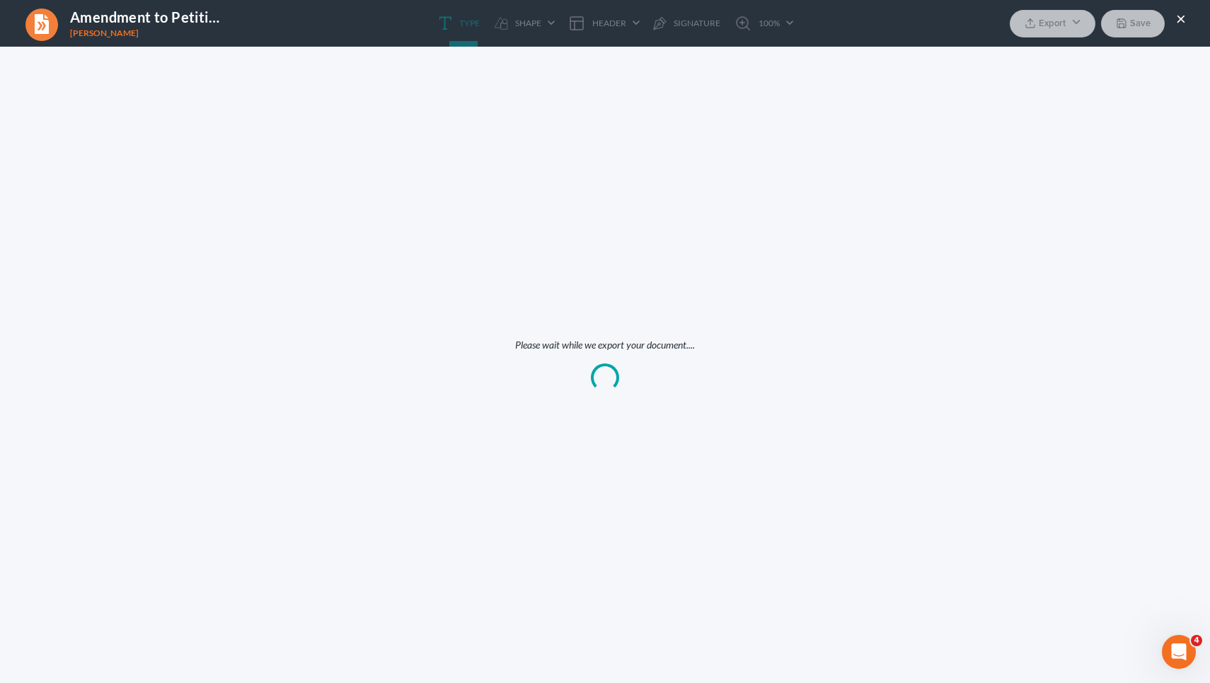
click at [1019, 57] on div "Please wait while we export your document...." at bounding box center [605, 365] width 1210 height 637
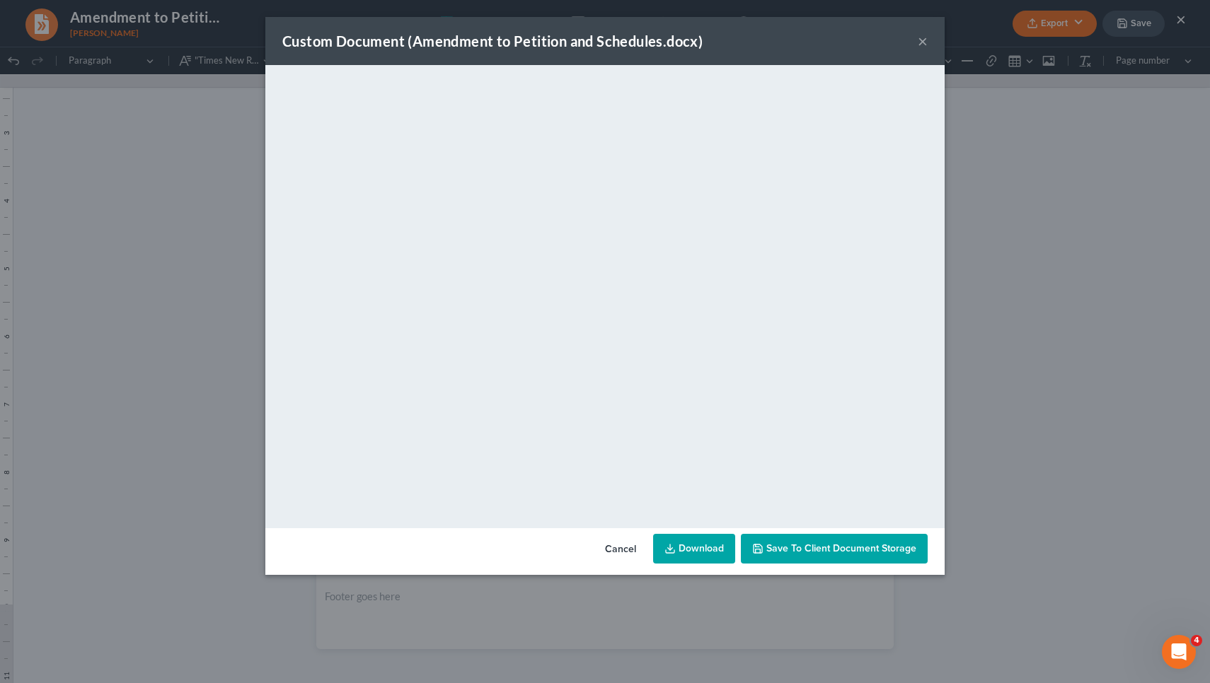
click at [705, 545] on link "Download" at bounding box center [694, 549] width 82 height 30
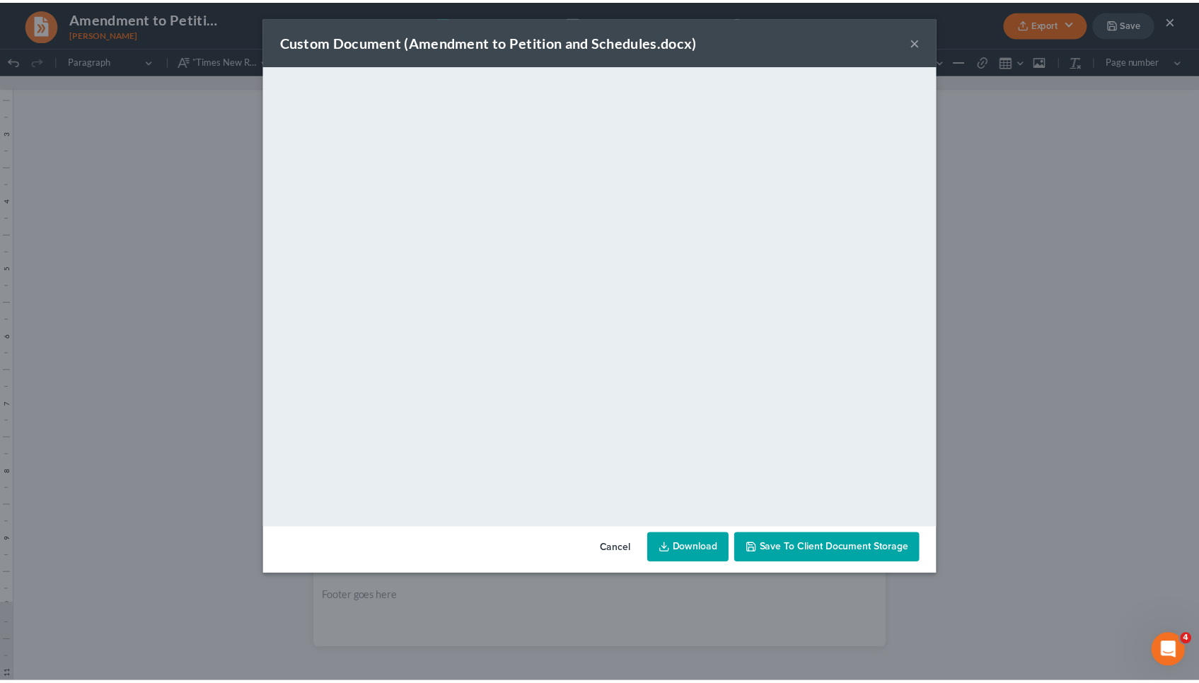
scroll to position [2589, 0]
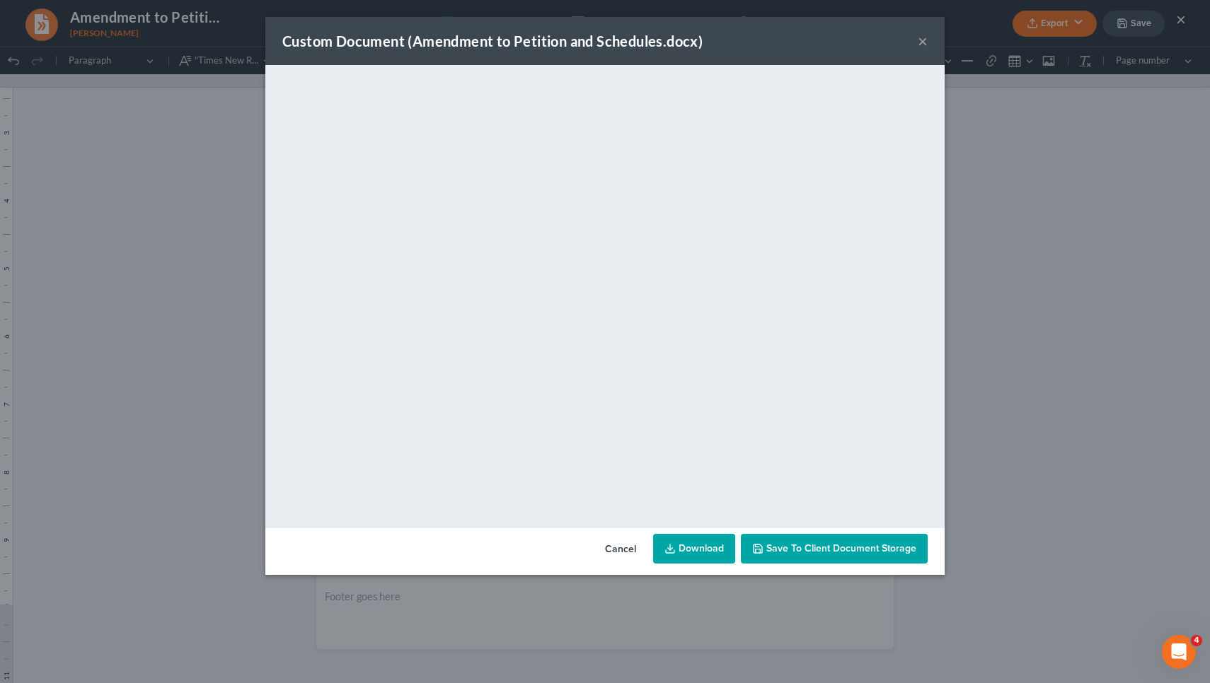
click at [918, 46] on button "×" at bounding box center [923, 41] width 10 height 17
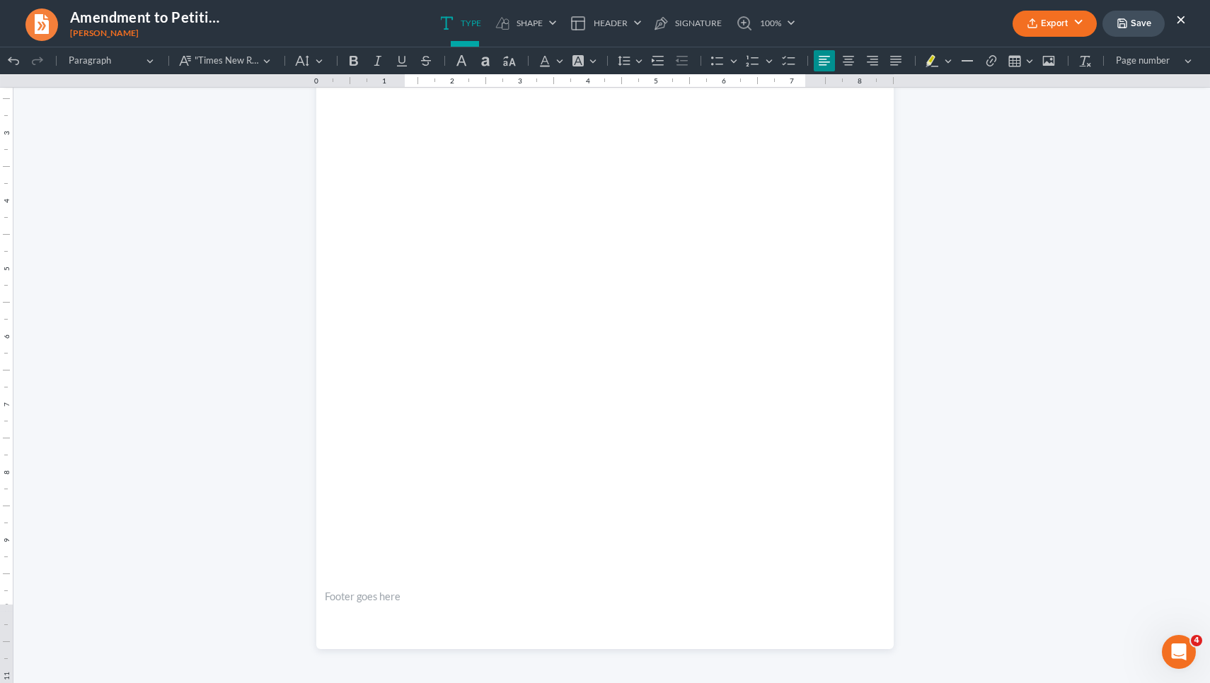
click at [1178, 22] on button "×" at bounding box center [1181, 19] width 10 height 17
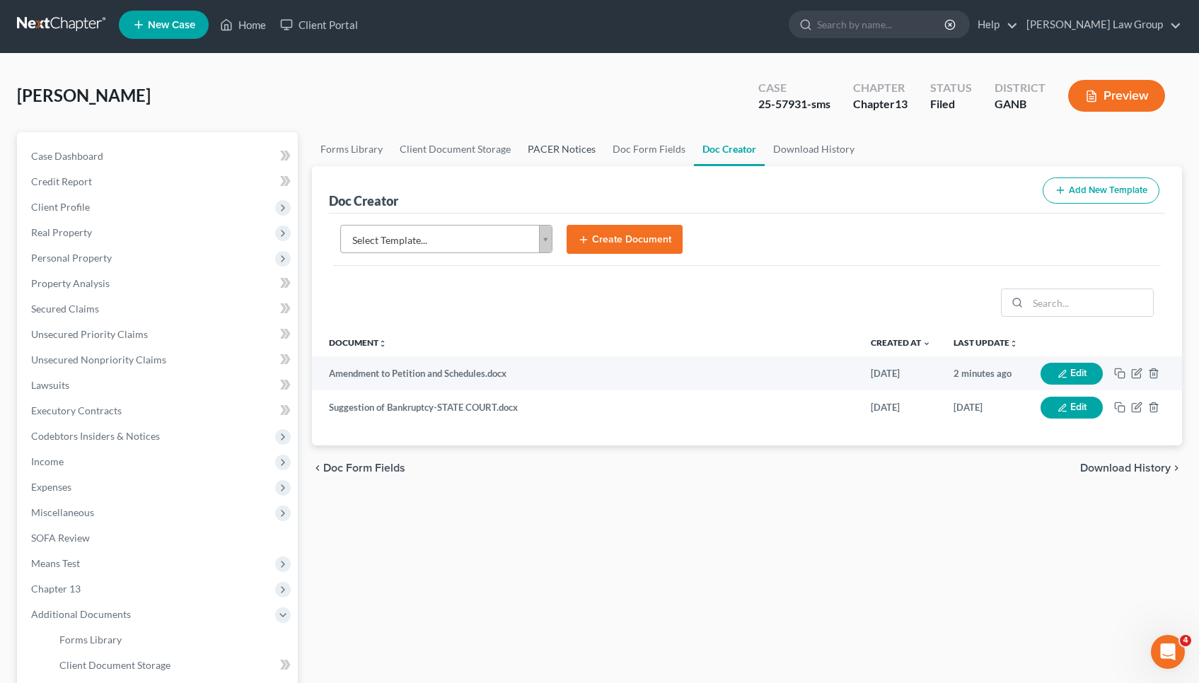
click at [562, 154] on link "PACER Notices" at bounding box center [561, 149] width 85 height 34
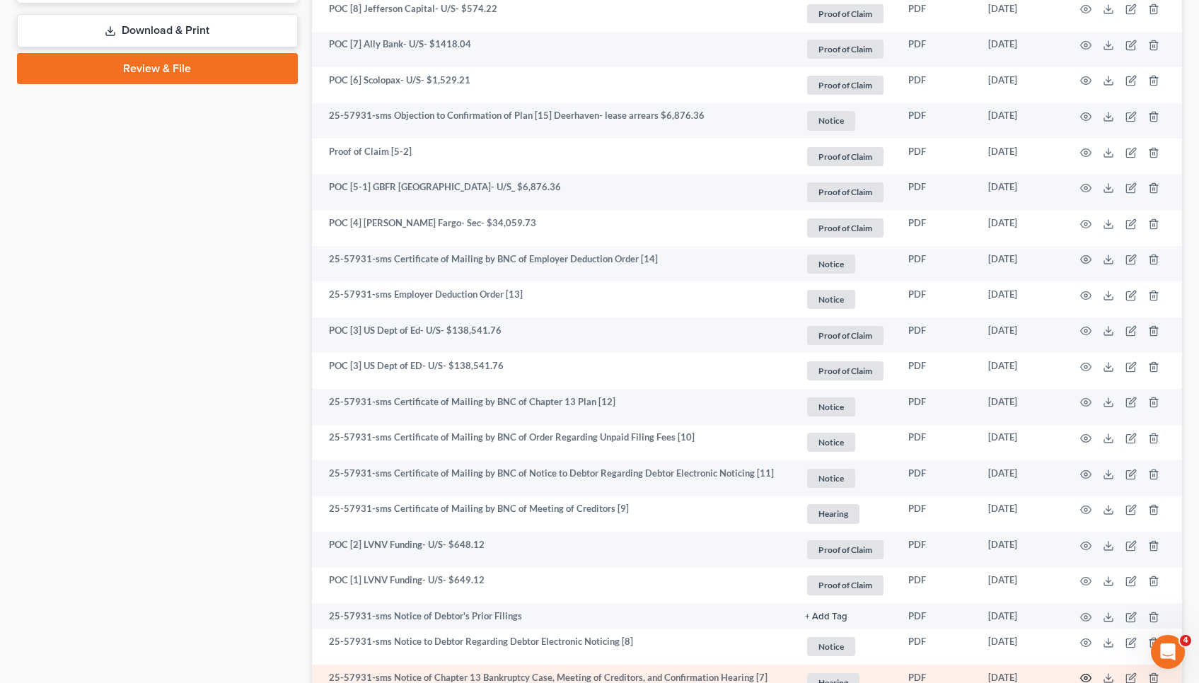
scroll to position [854, 0]
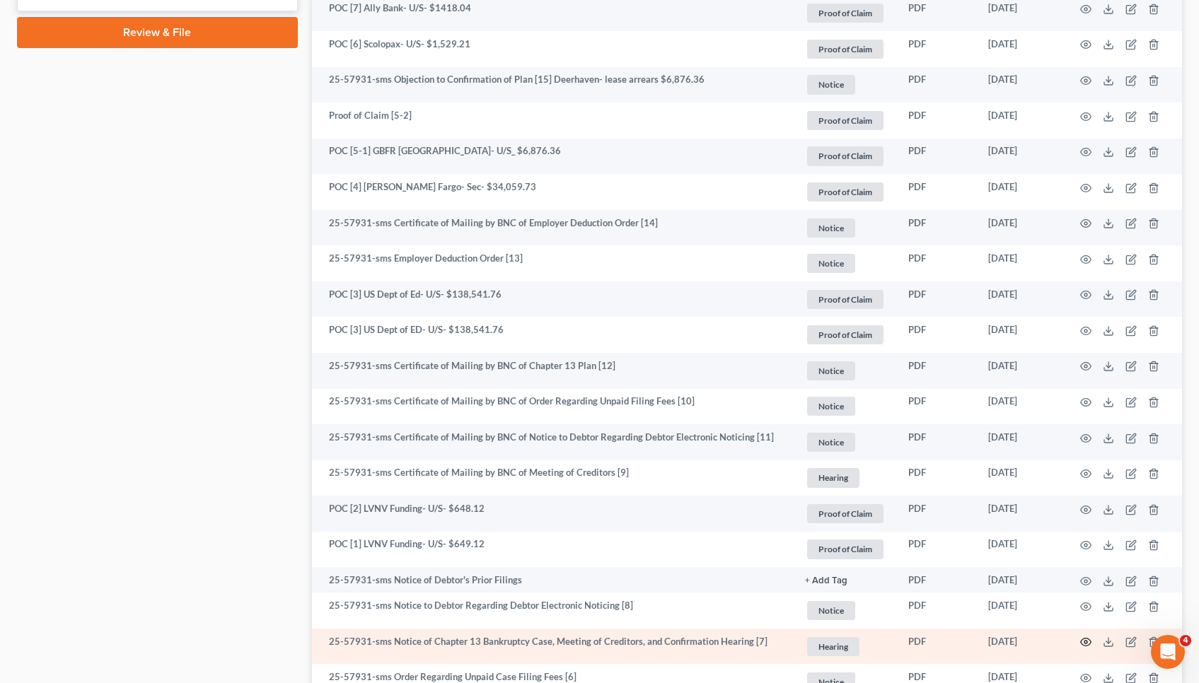
click at [1087, 643] on icon "button" at bounding box center [1086, 643] width 11 height 8
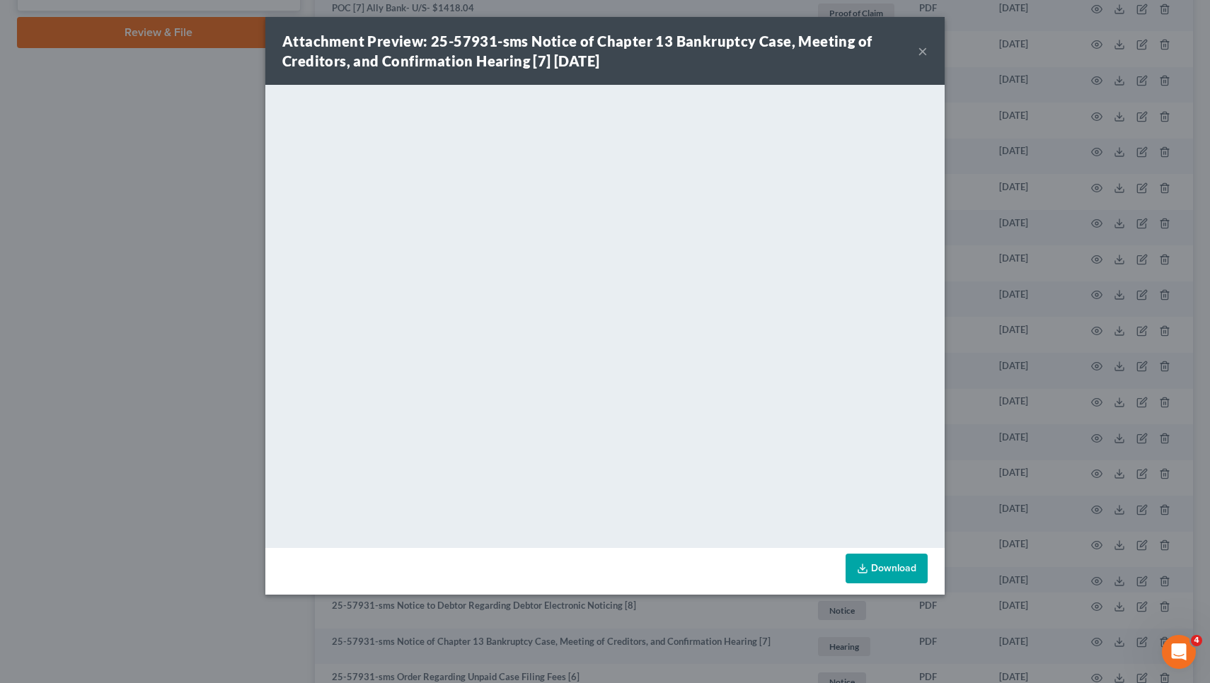
click at [922, 53] on button "×" at bounding box center [923, 50] width 10 height 17
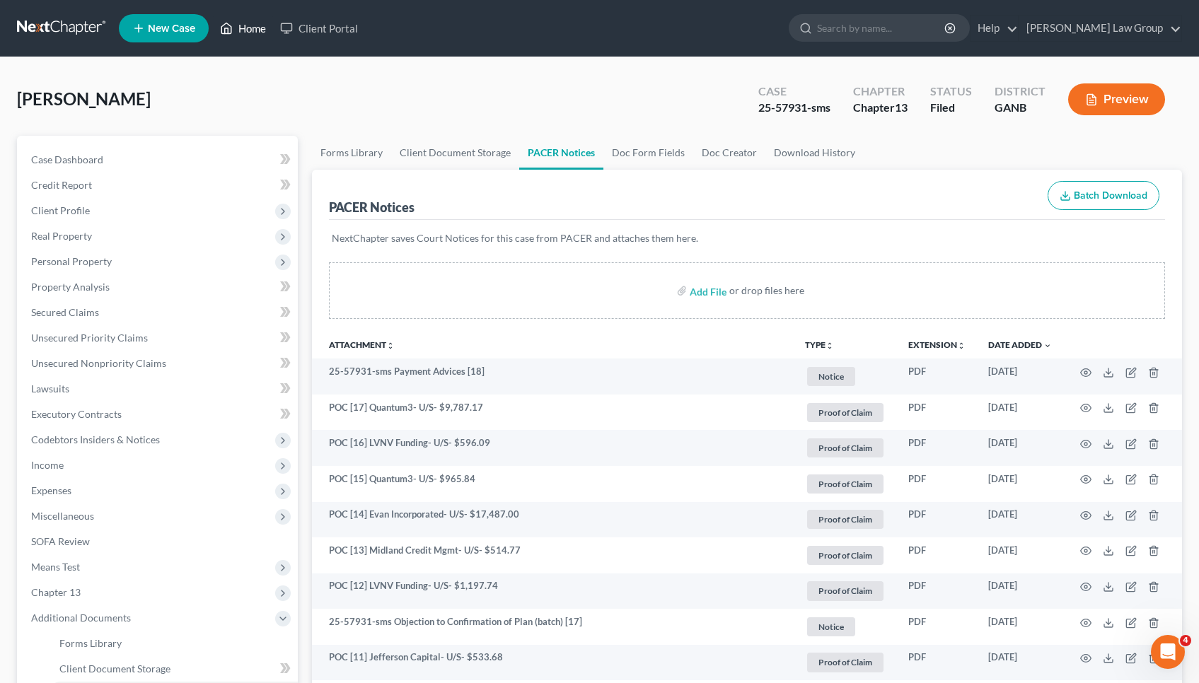
scroll to position [0, 0]
click at [130, 494] on span "Expenses" at bounding box center [159, 490] width 278 height 25
click at [130, 555] on link "Personal" at bounding box center [173, 567] width 250 height 25
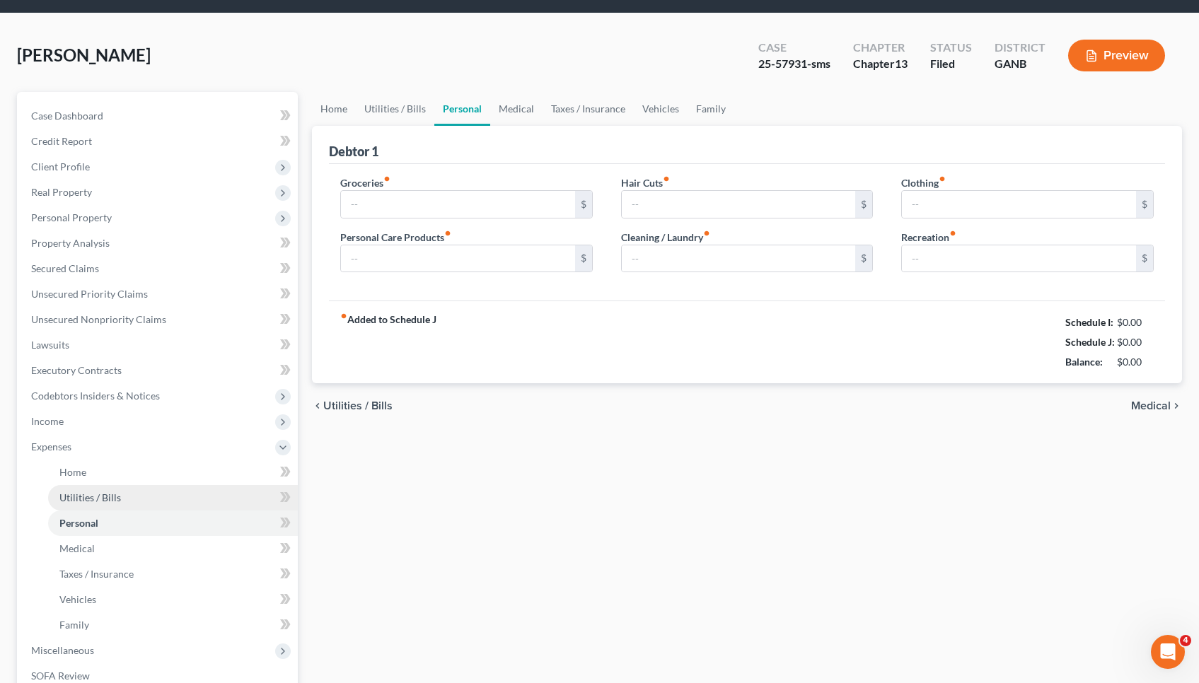
type input "1,413.40"
type input "273.19"
type input "100.00"
type input "300.00"
type input "0.00"
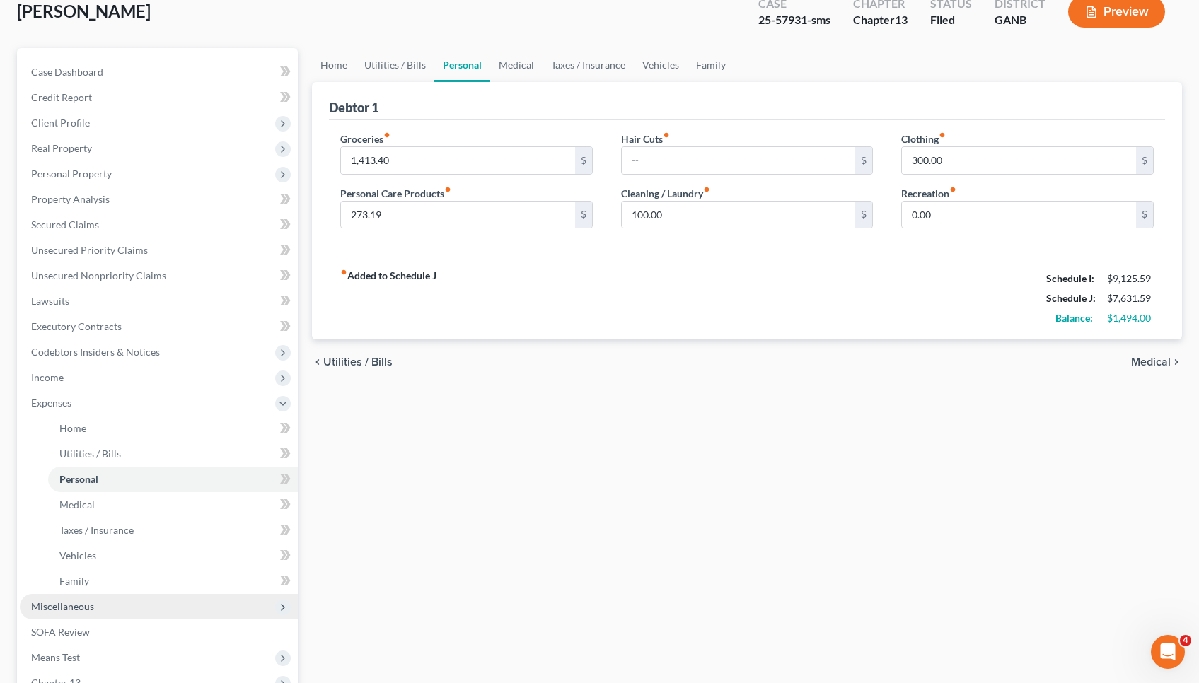
scroll to position [137, 0]
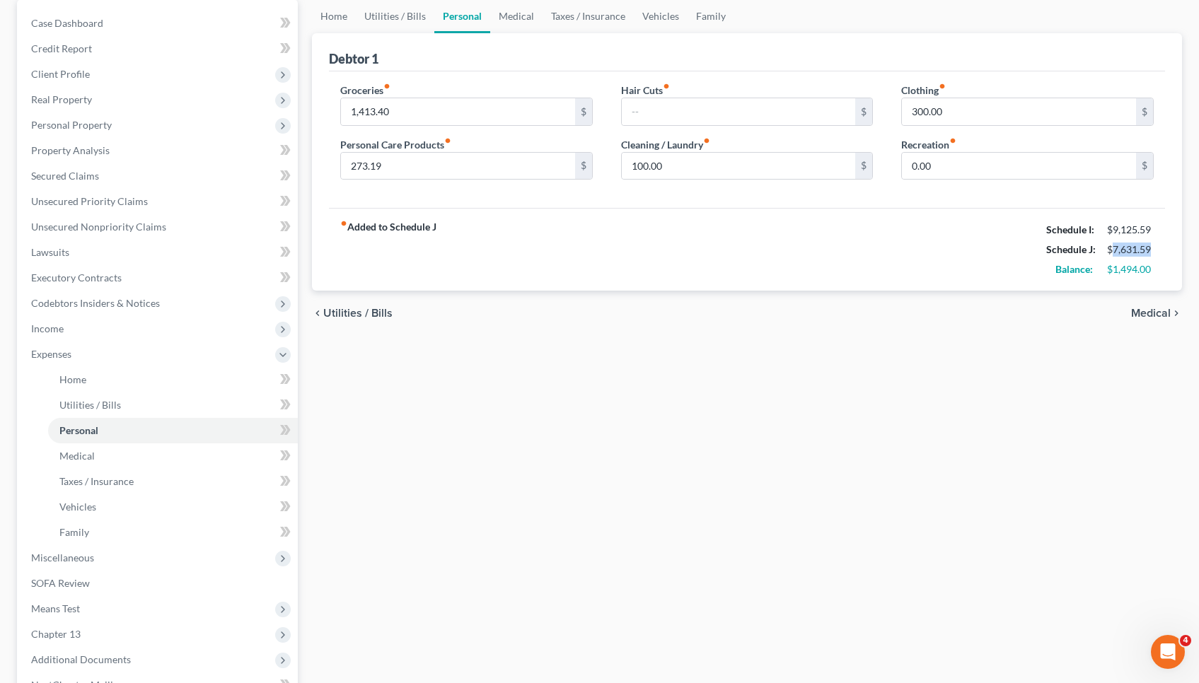
drag, startPoint x: 1111, startPoint y: 245, endPoint x: 1164, endPoint y: 250, distance: 53.3
click at [1164, 250] on div "fiber_manual_record Added to Schedule J Schedule I: $9,125.59 Schedule J: $7,63…" at bounding box center [747, 249] width 836 height 83
click at [115, 152] on link "Property Analysis" at bounding box center [159, 150] width 278 height 25
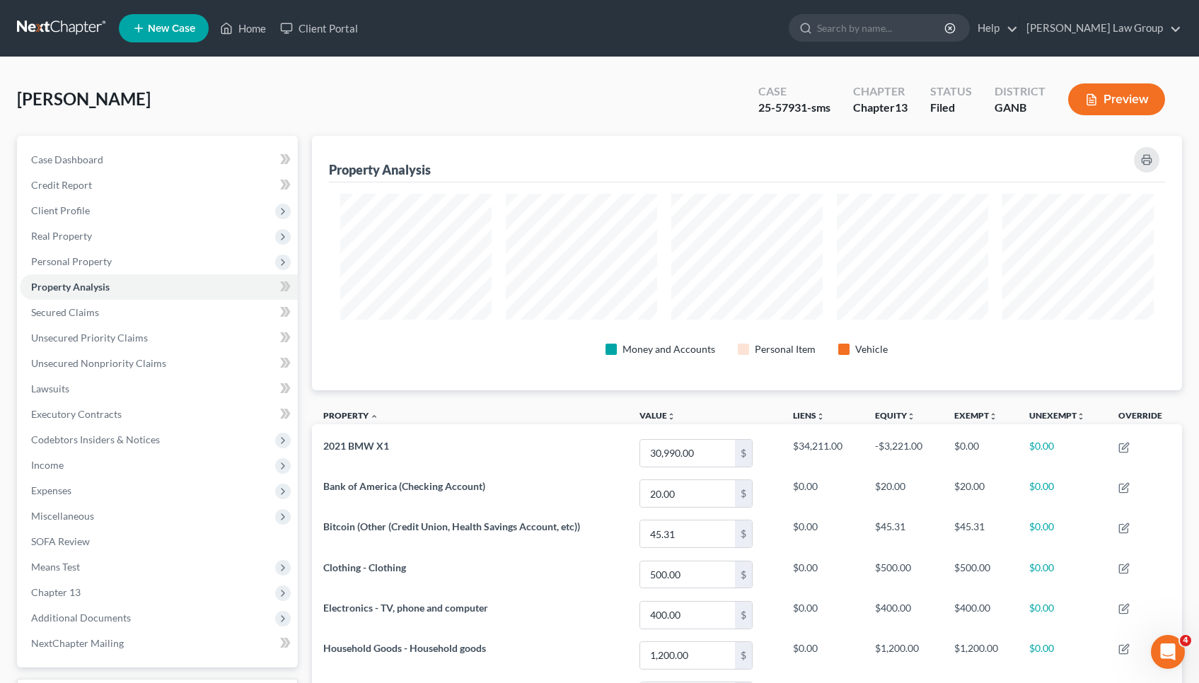
scroll to position [253, 0]
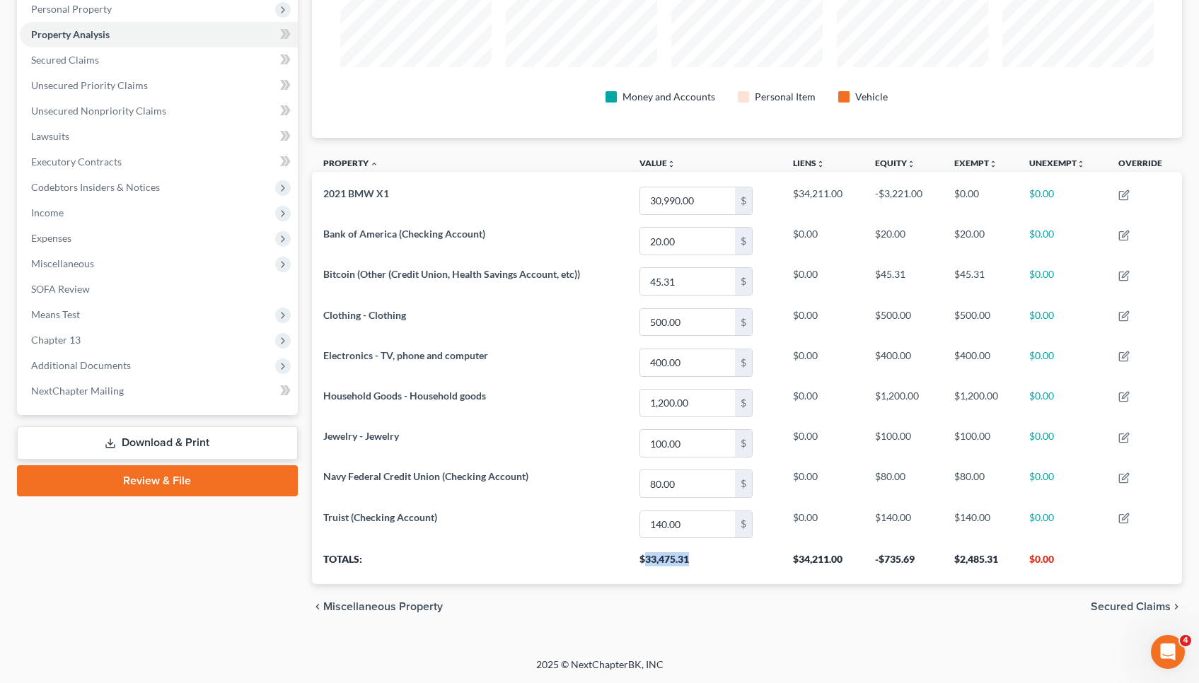
drag, startPoint x: 690, startPoint y: 557, endPoint x: 645, endPoint y: 556, distance: 45.3
click at [645, 556] on th "$33,475.31" at bounding box center [705, 565] width 154 height 40
drag, startPoint x: 1003, startPoint y: 559, endPoint x: 958, endPoint y: 560, distance: 45.3
click at [958, 560] on th "$2,485.31" at bounding box center [980, 565] width 75 height 40
copy th "2,485.31"
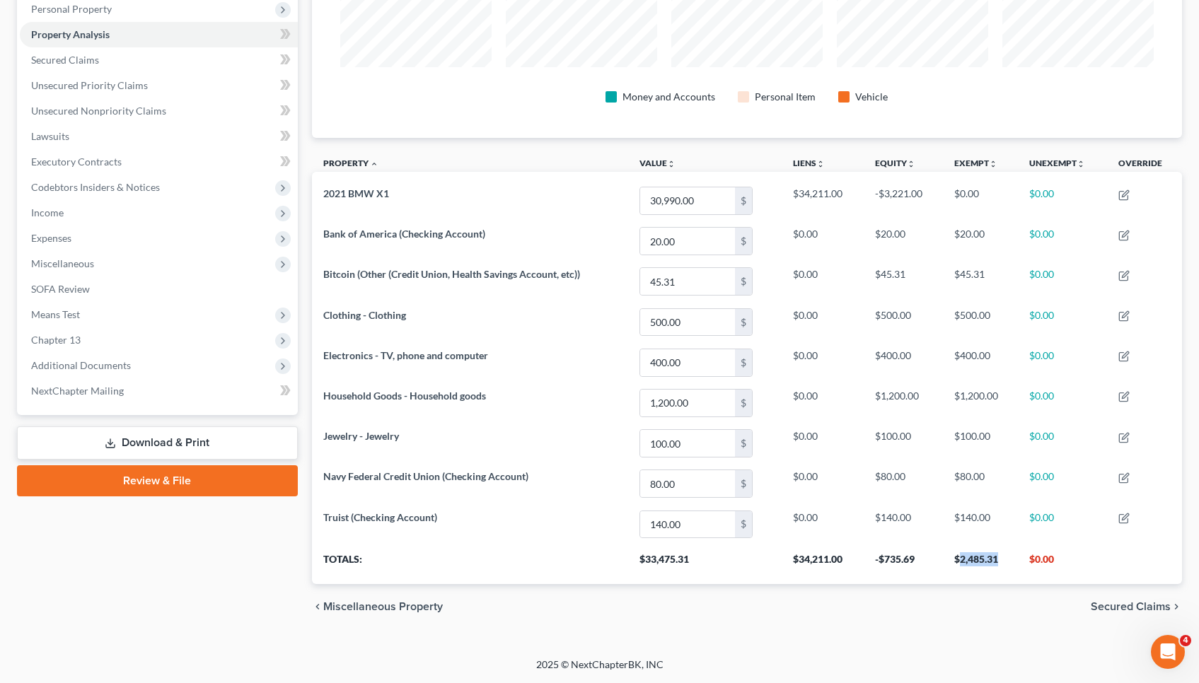
scroll to position [-1, 0]
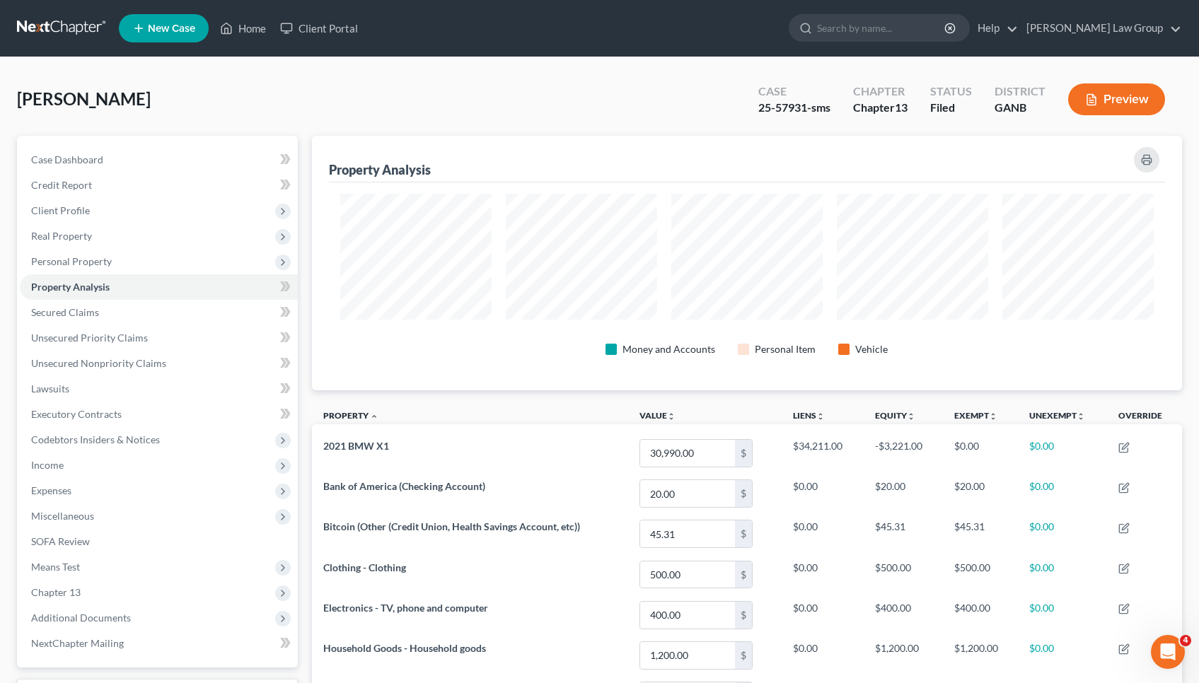
click at [1109, 107] on button "Preview" at bounding box center [1116, 99] width 97 height 32
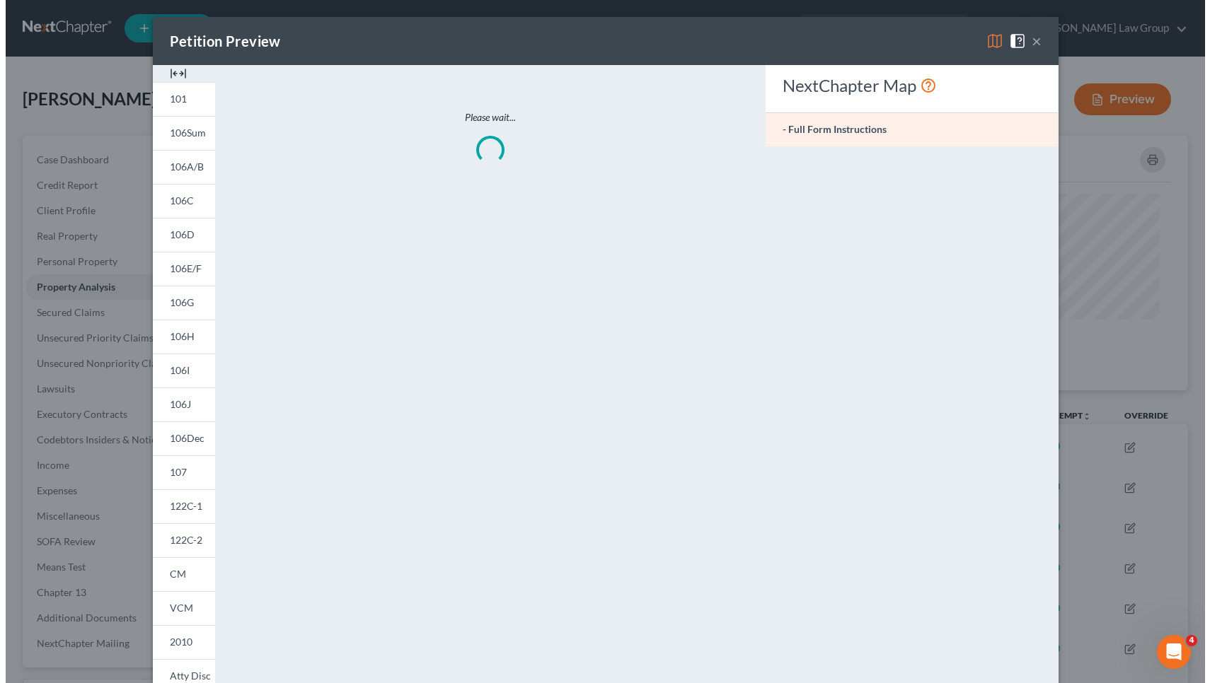
scroll to position [707160, 706537]
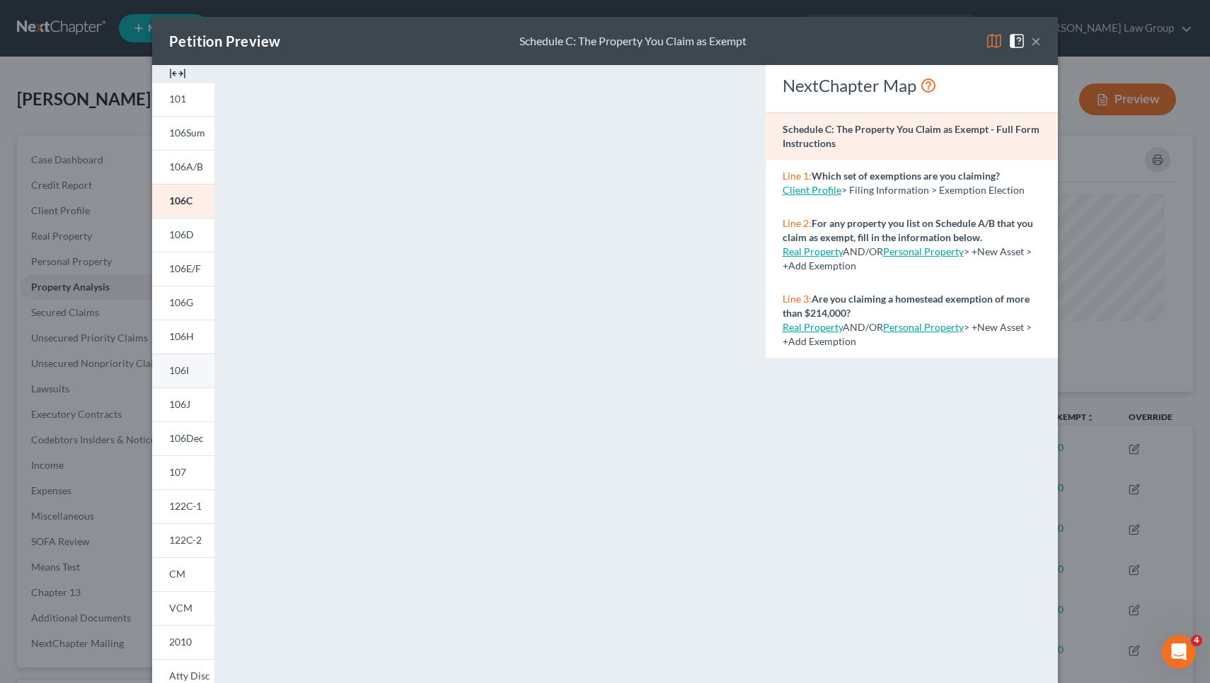
click at [169, 368] on span "106I" at bounding box center [179, 370] width 20 height 12
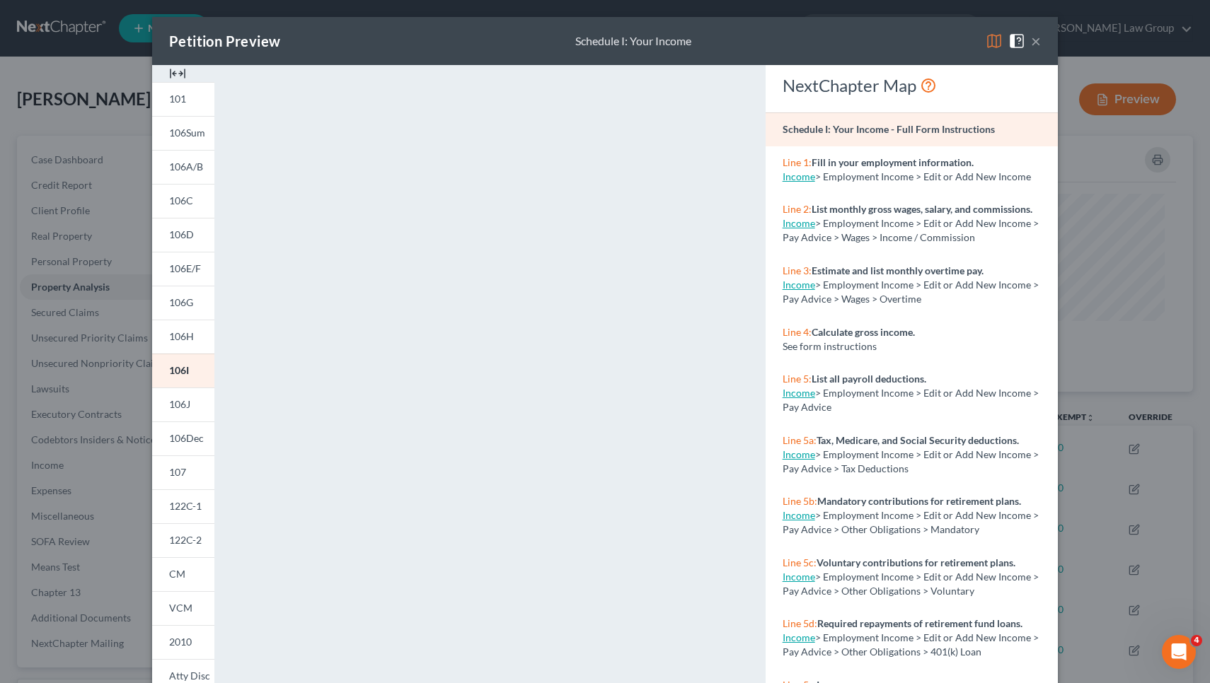
click at [1031, 40] on button "×" at bounding box center [1036, 41] width 10 height 17
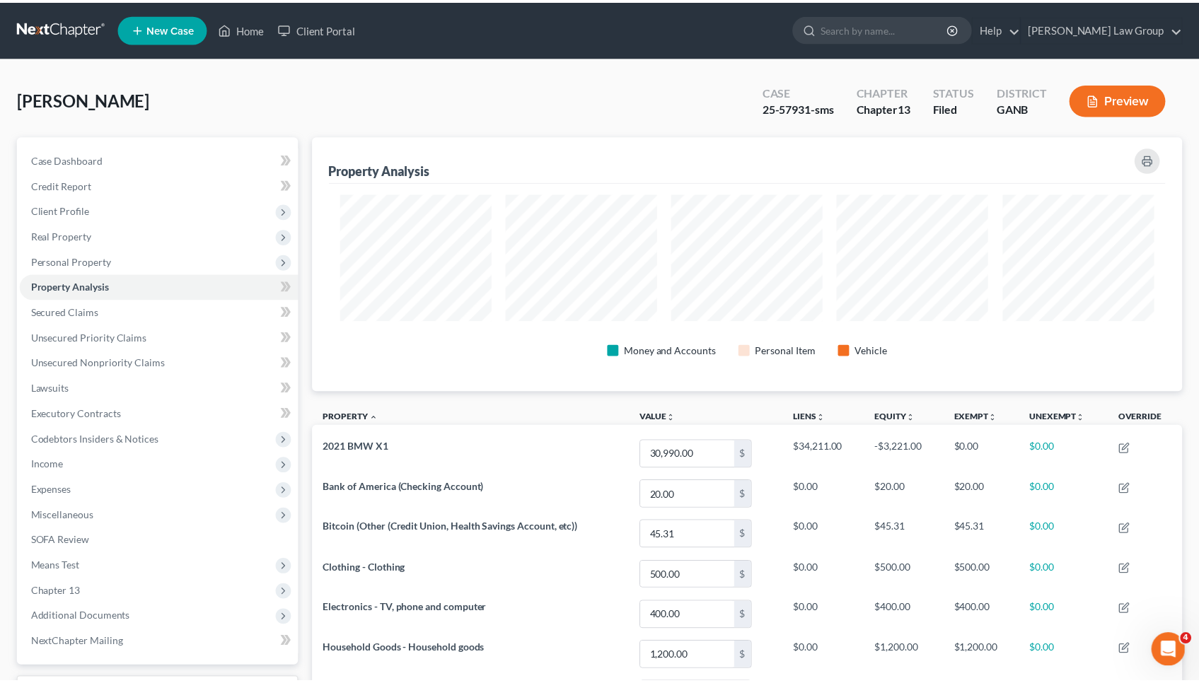
scroll to position [707161, 706546]
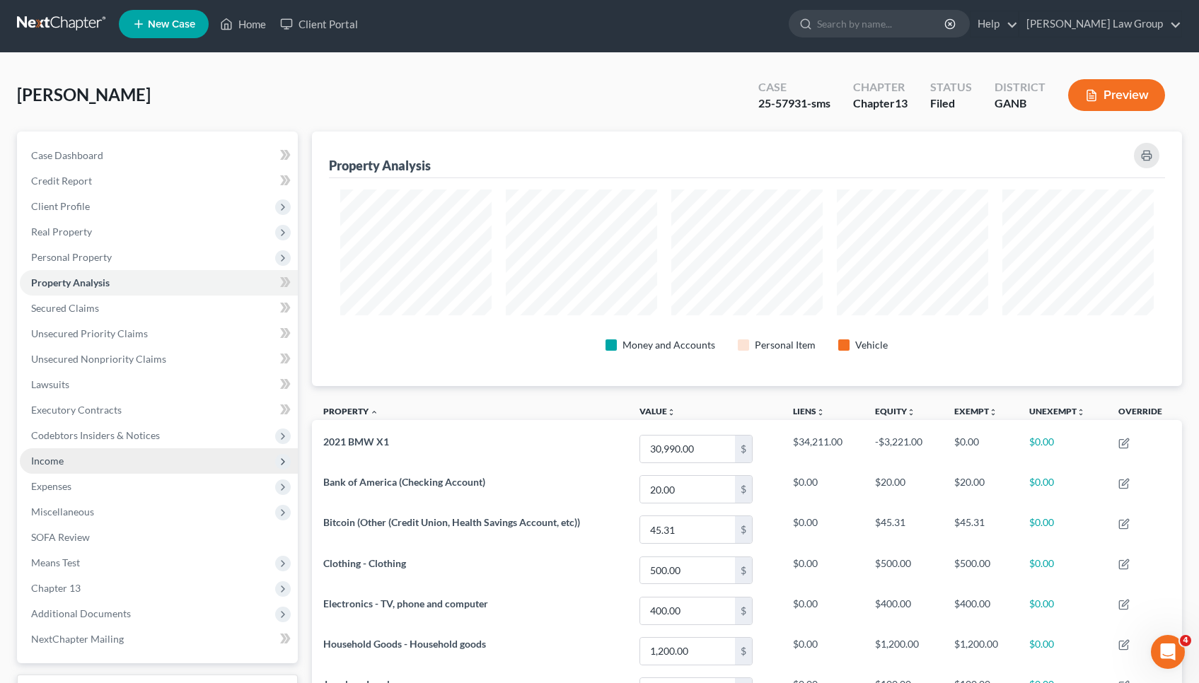
click at [142, 461] on span "Income" at bounding box center [159, 461] width 278 height 25
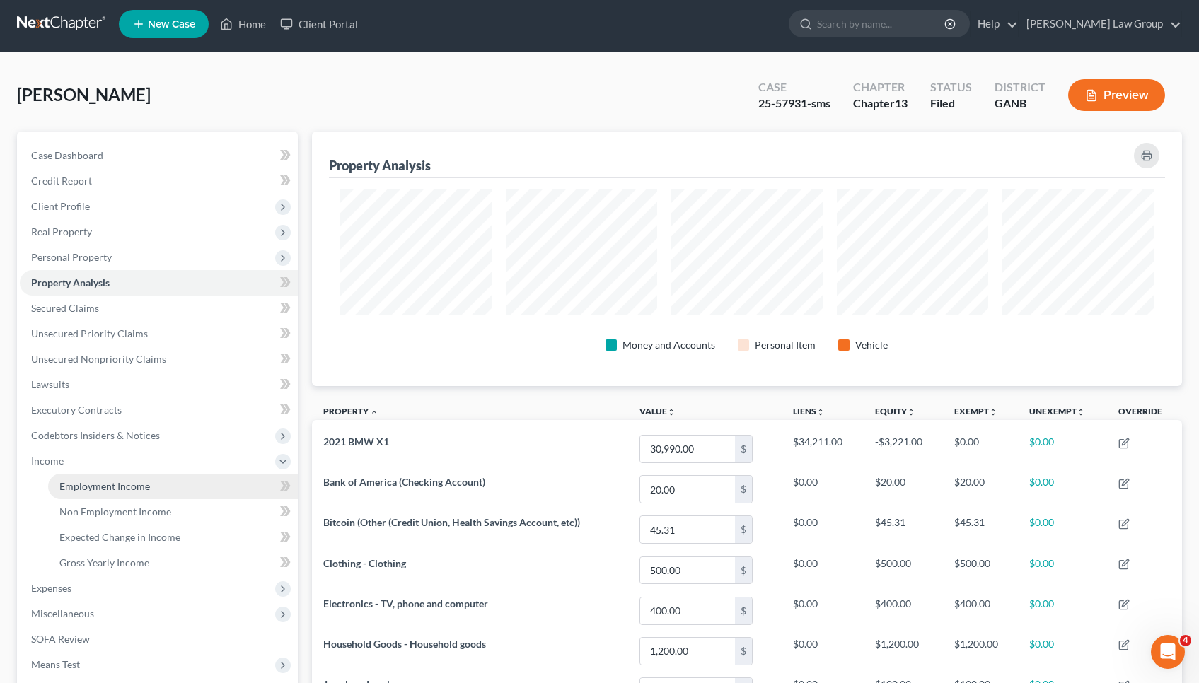
click at [144, 488] on span "Employment Income" at bounding box center [104, 486] width 91 height 12
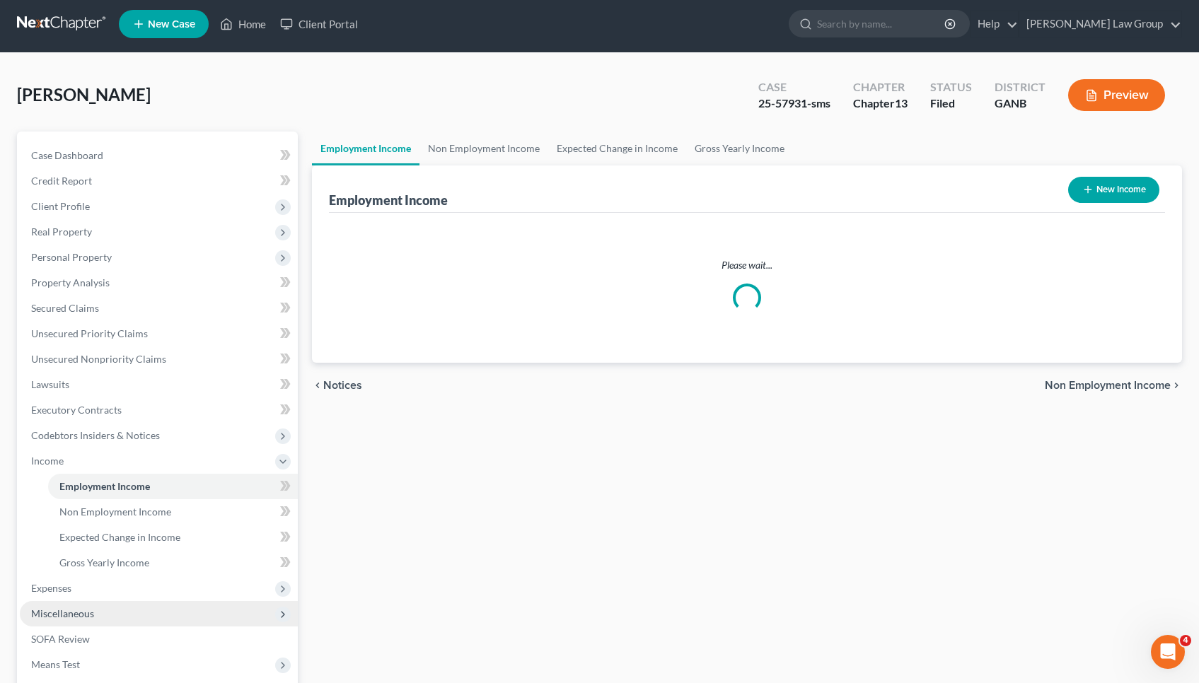
scroll to position [164, 0]
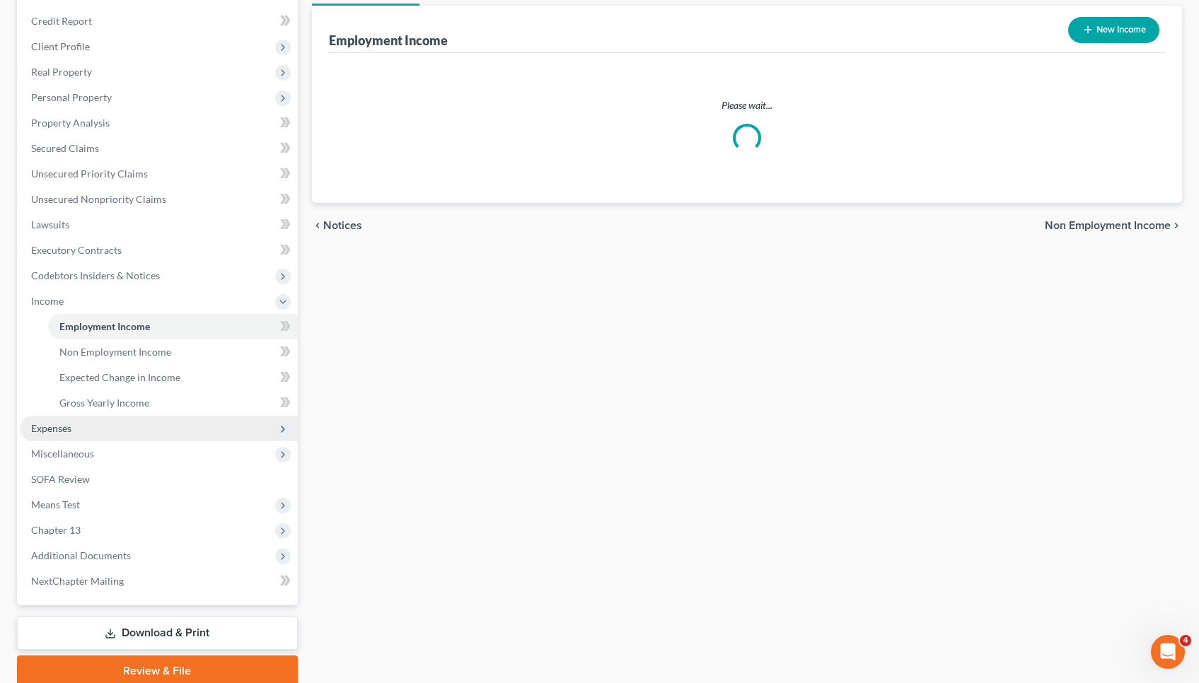
click at [119, 425] on span "Expenses" at bounding box center [159, 428] width 278 height 25
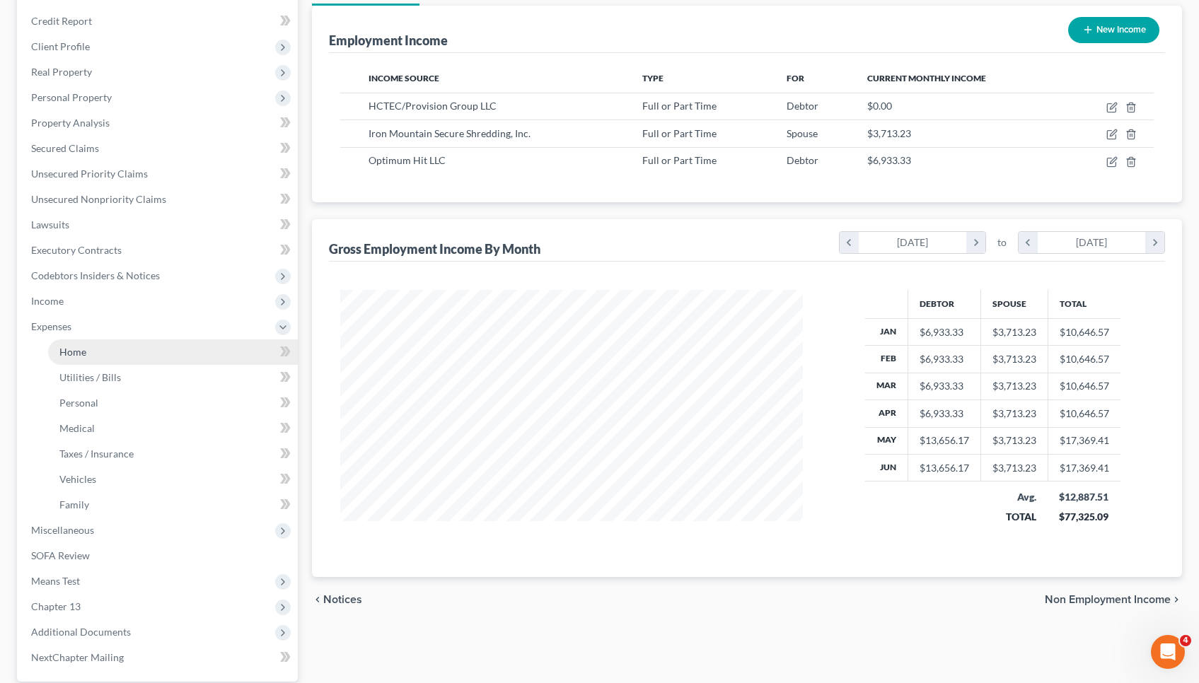
click at [107, 359] on link "Home" at bounding box center [173, 352] width 250 height 25
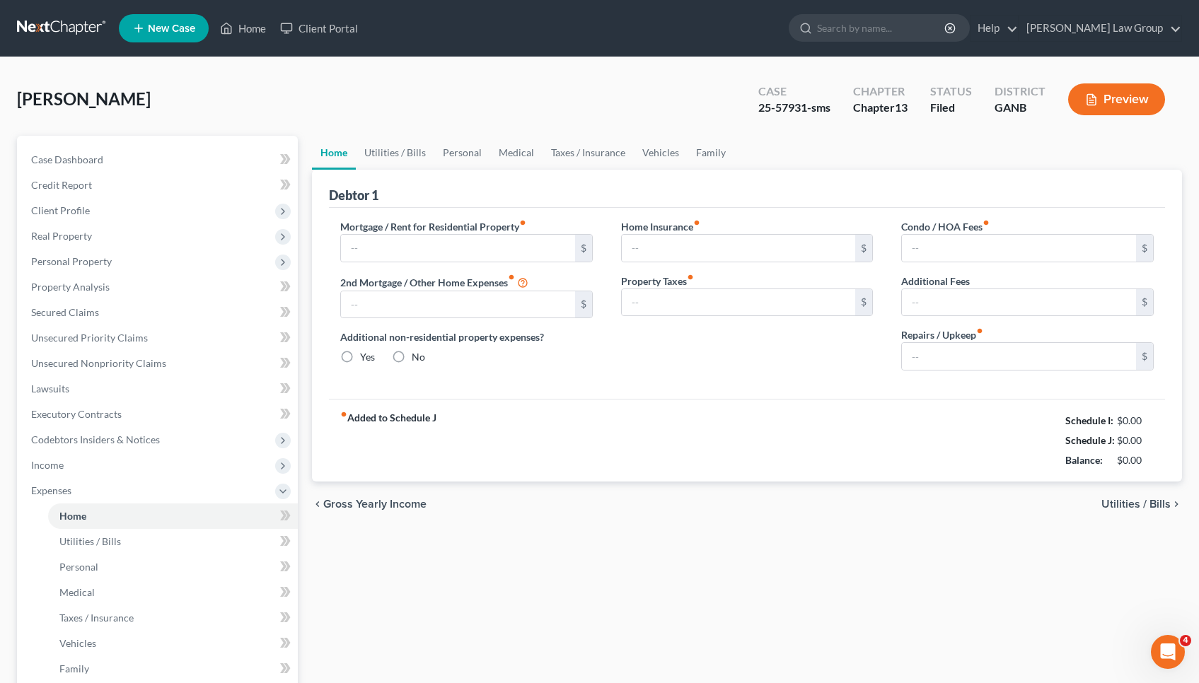
type input "2,900.00"
type input "0.00"
radio input "true"
type input "0.00"
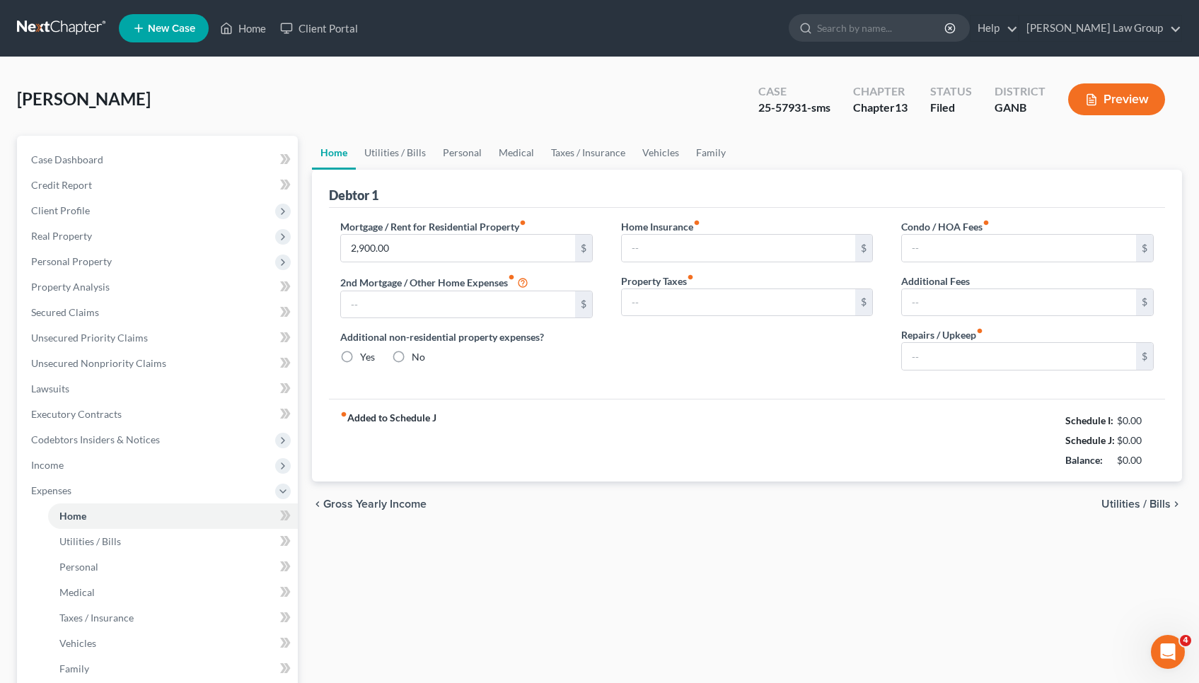
type input "0.00"
drag, startPoint x: 1113, startPoint y: 423, endPoint x: 1159, endPoint y: 421, distance: 46.7
click at [1159, 421] on div "$9,125.59" at bounding box center [1130, 421] width 61 height 14
drag, startPoint x: 1112, startPoint y: 442, endPoint x: 1166, endPoint y: 441, distance: 53.8
click at [1166, 441] on div "Debtor 1 Mortgage / Rent for Residential Property fiber_manual_record 2,900.00 …" at bounding box center [747, 326] width 870 height 312
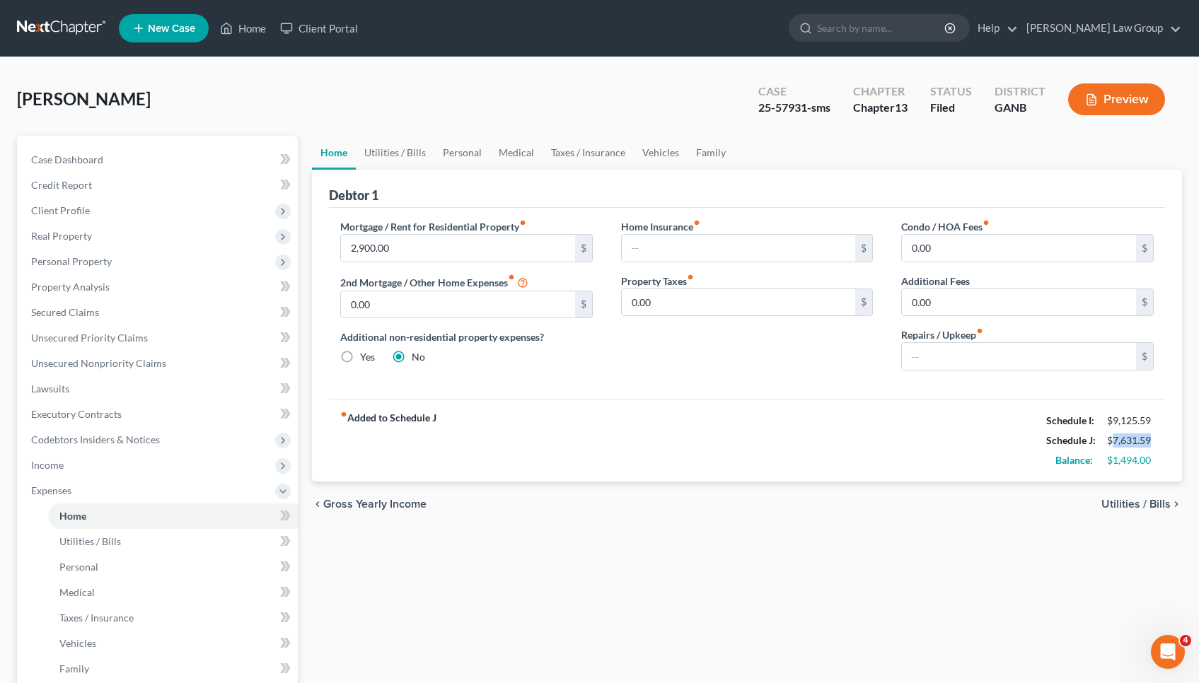
copy div "7,631.59"
click at [229, 28] on icon at bounding box center [226, 28] width 13 height 17
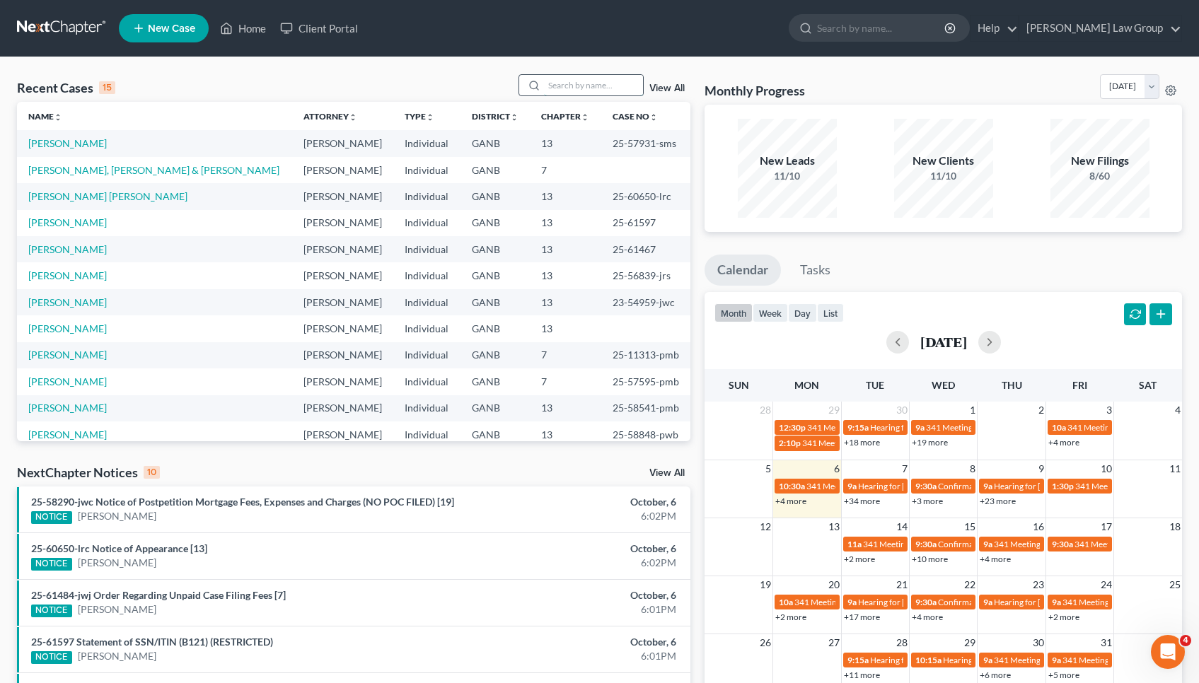
click at [625, 84] on input "search" at bounding box center [593, 85] width 99 height 21
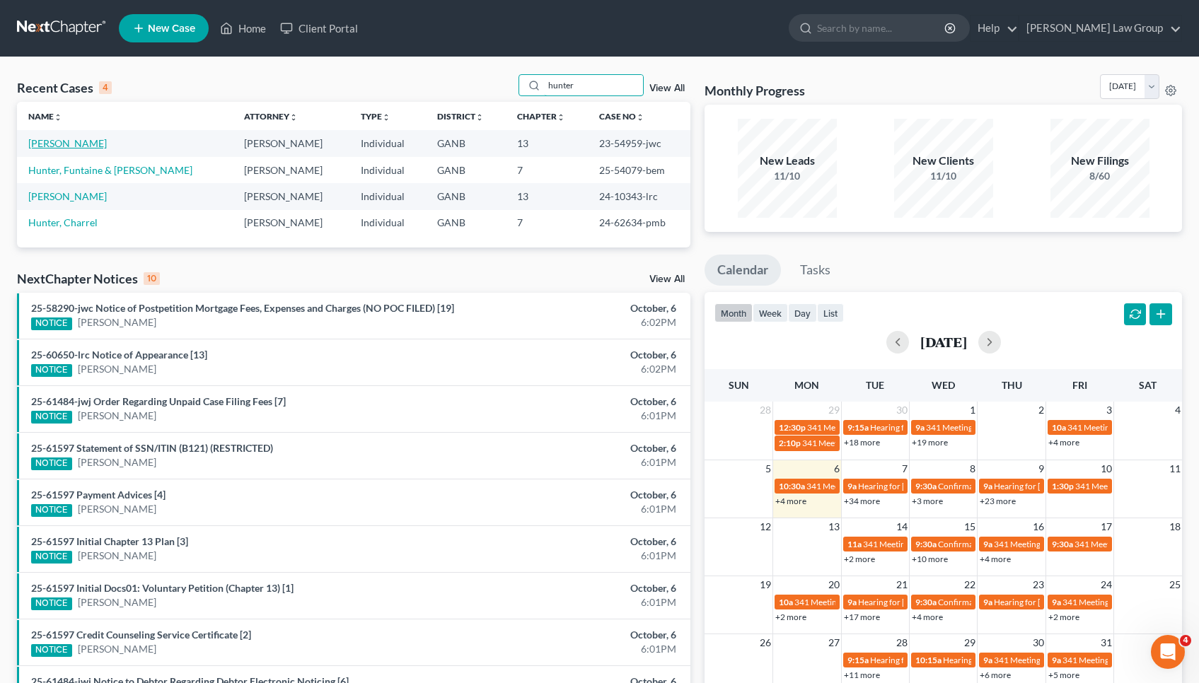
type input "hunter"
click at [74, 142] on link "[PERSON_NAME]" at bounding box center [67, 143] width 79 height 12
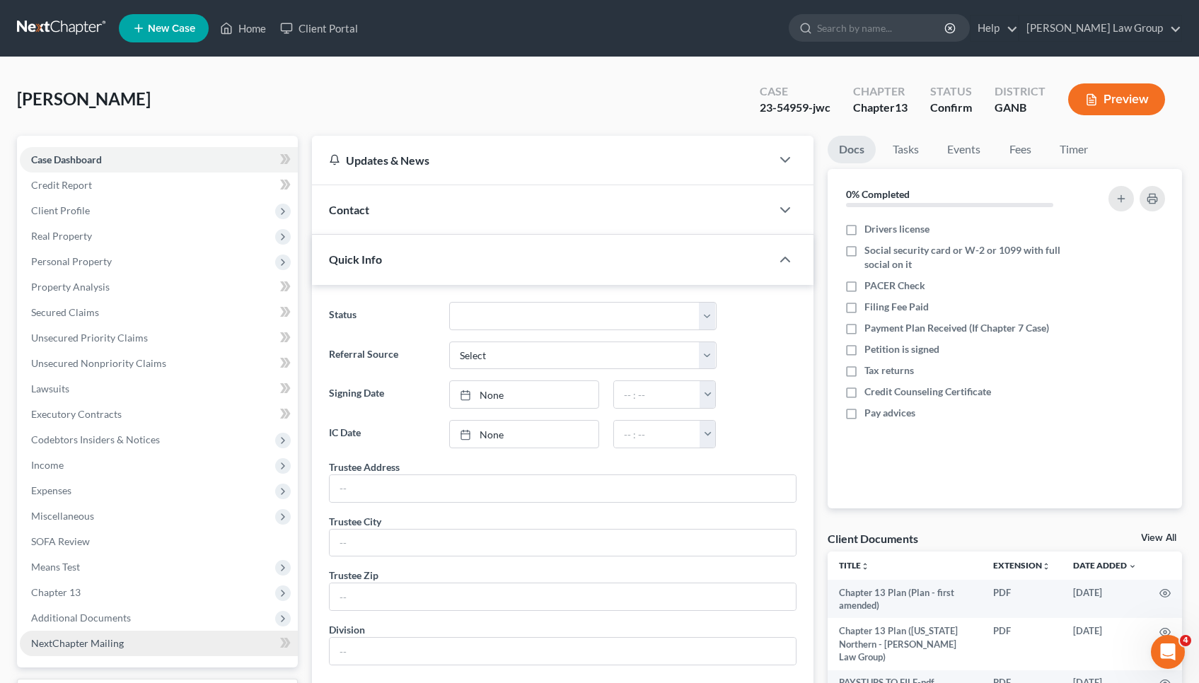
click at [109, 635] on link "NextChapter Mailing" at bounding box center [159, 643] width 278 height 25
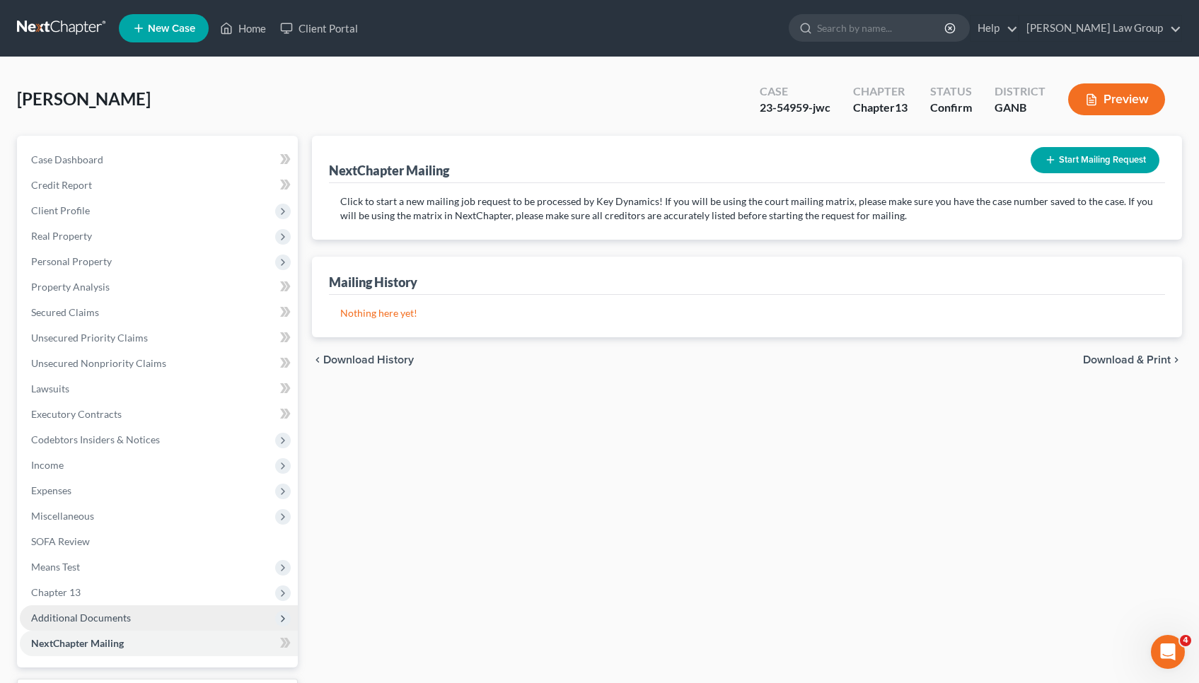
click at [109, 615] on span "Additional Documents" at bounding box center [81, 618] width 100 height 12
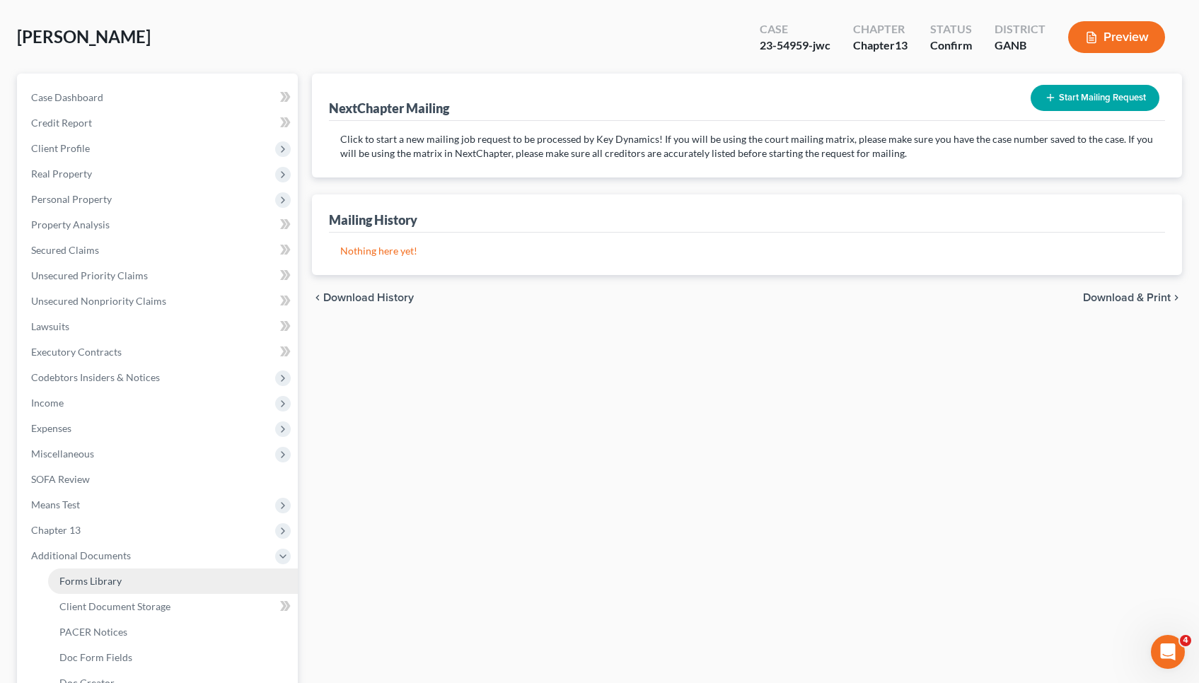
click at [113, 635] on link "PACER Notices" at bounding box center [173, 632] width 250 height 25
